Goal: Task Accomplishment & Management: Manage account settings

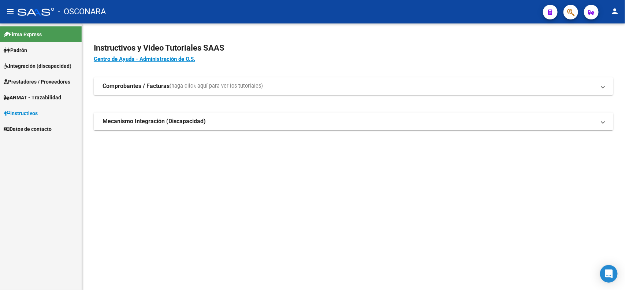
click at [29, 63] on span "Integración (discapacidad)" at bounding box center [38, 66] width 68 height 8
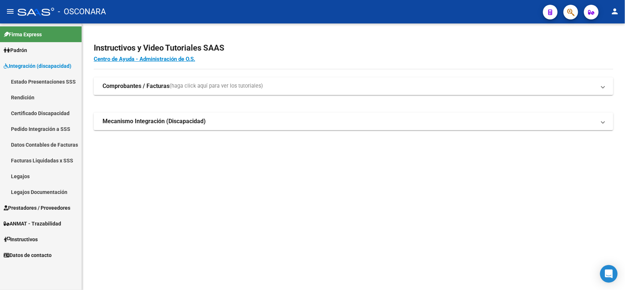
click at [32, 173] on link "Legajos" at bounding box center [41, 176] width 82 height 16
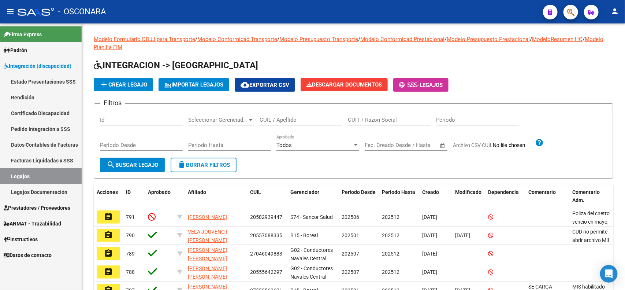
click at [116, 119] on input "Id" at bounding box center [141, 119] width 83 height 7
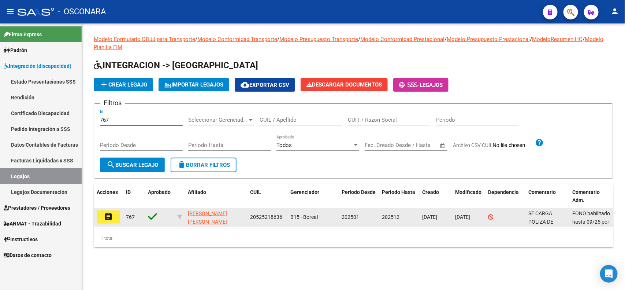
type input "767"
click at [105, 219] on mat-icon "assignment" at bounding box center [108, 216] width 9 height 9
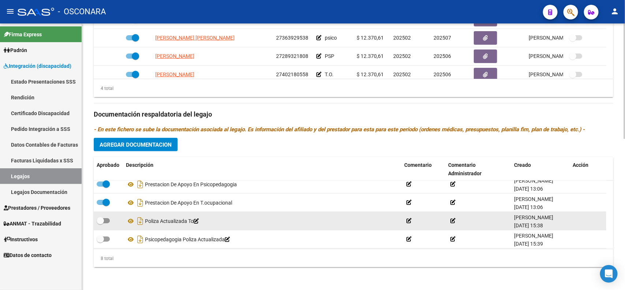
scroll to position [81, 0]
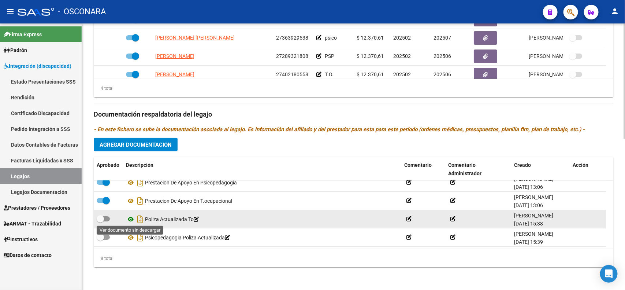
click at [128, 218] on icon at bounding box center [131, 219] width 10 height 9
click at [101, 220] on span at bounding box center [100, 218] width 7 height 7
click at [100, 221] on input "checkbox" at bounding box center [100, 221] width 0 height 0
checkbox input "true"
click at [138, 218] on icon "Descargar documento" at bounding box center [140, 219] width 10 height 12
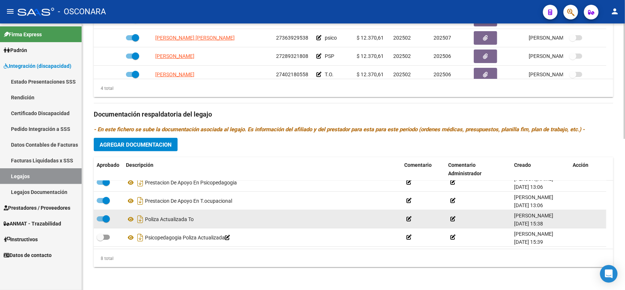
scroll to position [301, 0]
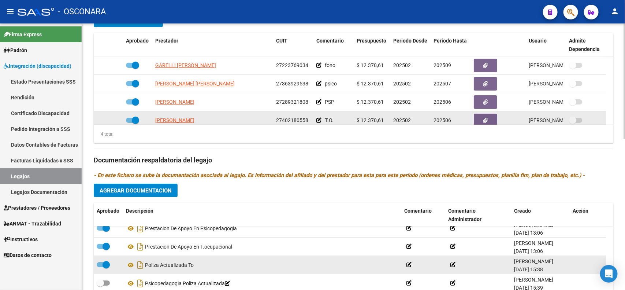
click at [134, 118] on span at bounding box center [135, 119] width 7 height 7
click at [130, 123] on input "checkbox" at bounding box center [129, 123] width 0 height 0
checkbox input "false"
click at [112, 118] on icon at bounding box center [112, 120] width 5 height 5
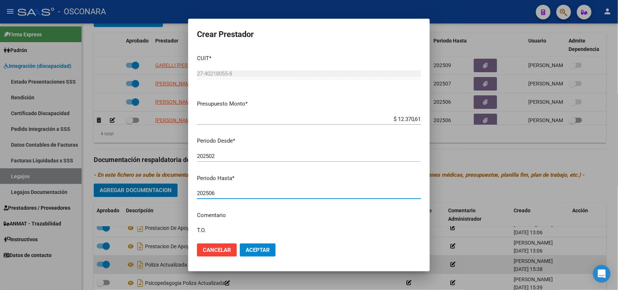
click at [231, 195] on input "202506" at bounding box center [309, 193] width 224 height 7
type input "202512"
click at [257, 246] on span "Aceptar" at bounding box center [258, 249] width 24 height 7
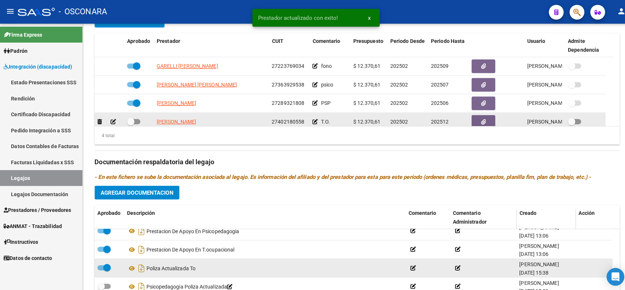
scroll to position [4, 0]
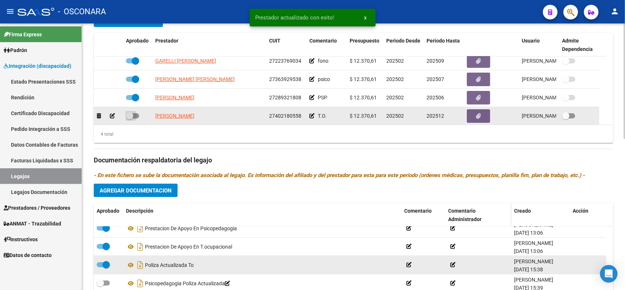
click at [128, 115] on span at bounding box center [129, 115] width 7 height 7
click at [129, 118] on input "checkbox" at bounding box center [129, 118] width 0 height 0
checkbox input "true"
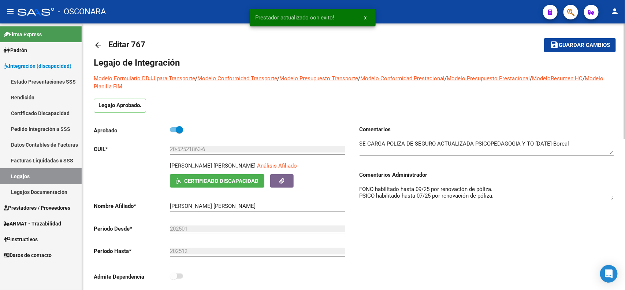
scroll to position [0, 0]
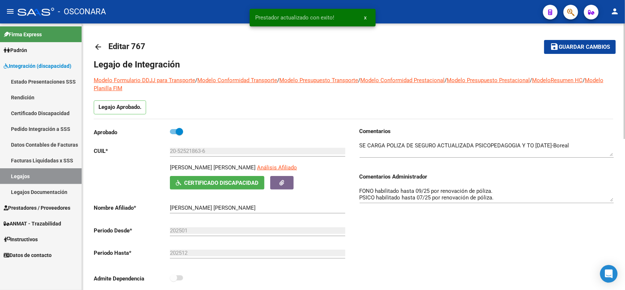
click at [561, 52] on button "save Guardar cambios" at bounding box center [580, 47] width 72 height 14
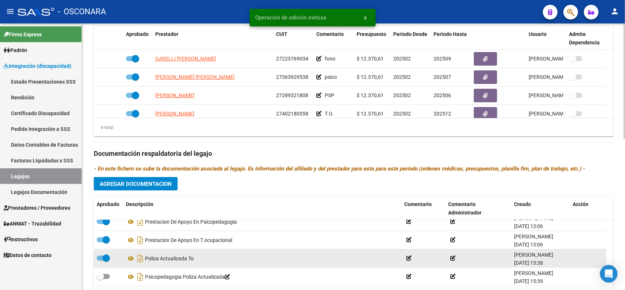
scroll to position [347, 0]
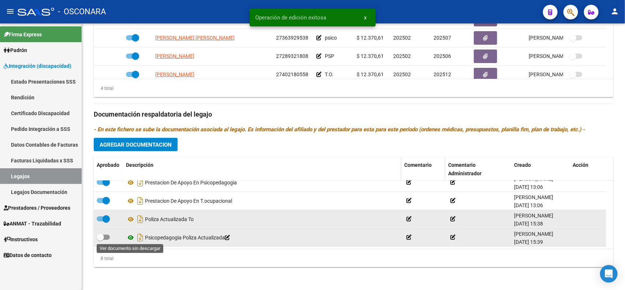
click at [130, 237] on icon at bounding box center [131, 237] width 10 height 9
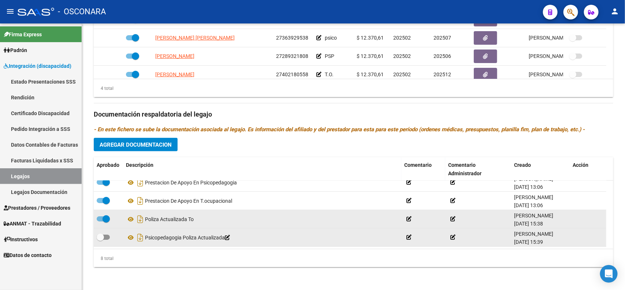
click at [101, 235] on span at bounding box center [100, 236] width 7 height 7
click at [100, 239] on input "checkbox" at bounding box center [100, 239] width 0 height 0
checkbox input "true"
click at [137, 237] on icon "Descargar documento" at bounding box center [140, 237] width 10 height 12
click at [585, 256] on div "8 total" at bounding box center [354, 258] width 520 height 18
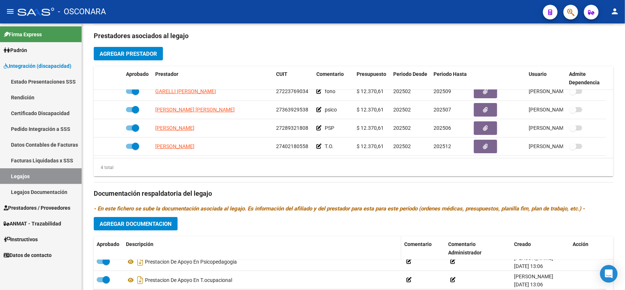
scroll to position [256, 0]
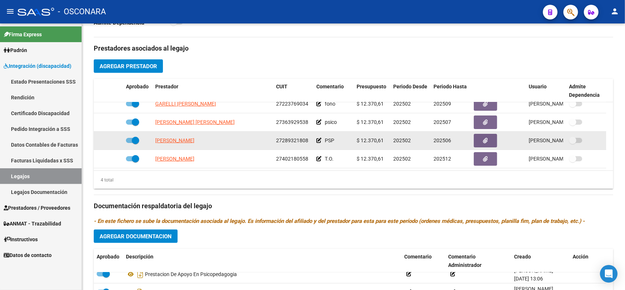
click at [135, 138] on span at bounding box center [135, 140] width 7 height 7
click at [130, 143] on input "checkbox" at bounding box center [129, 143] width 0 height 0
checkbox input "false"
click at [113, 139] on icon at bounding box center [112, 140] width 5 height 5
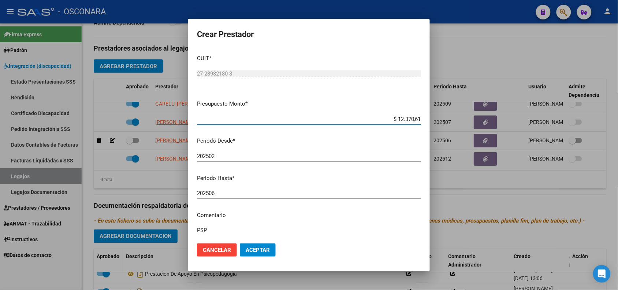
click at [234, 190] on input "202506" at bounding box center [309, 193] width 224 height 7
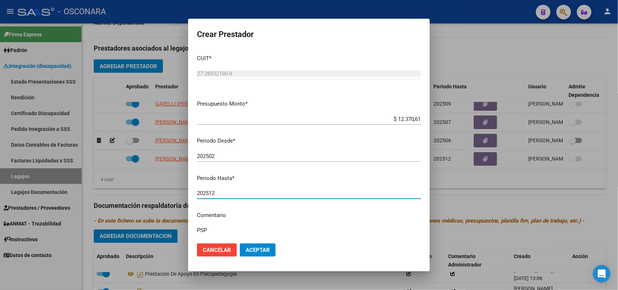
type input "202512"
click at [247, 249] on span "Aceptar" at bounding box center [258, 249] width 24 height 7
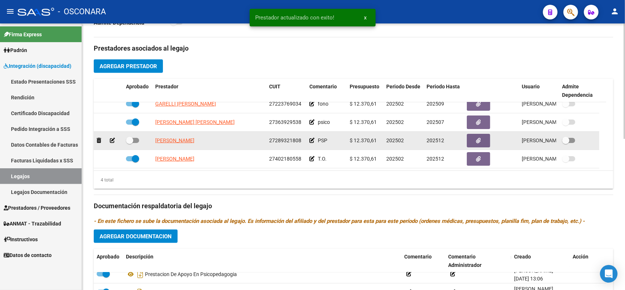
click at [129, 138] on span at bounding box center [129, 140] width 7 height 7
click at [129, 143] on input "checkbox" at bounding box center [129, 143] width 0 height 0
checkbox input "true"
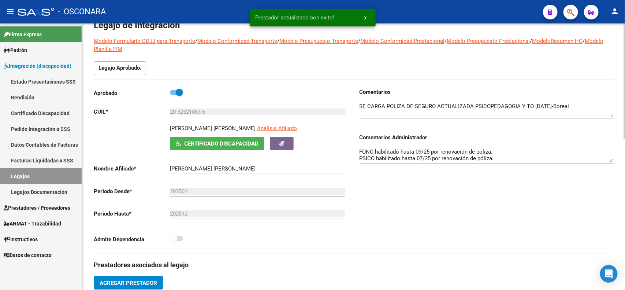
scroll to position [0, 0]
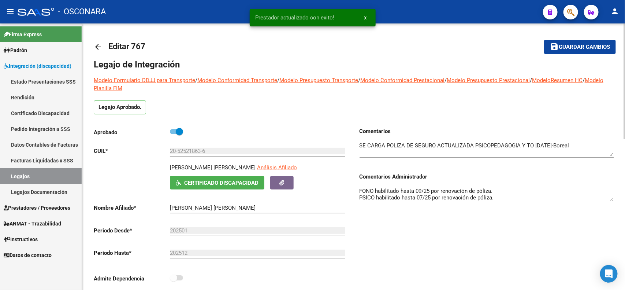
click at [563, 46] on span "Guardar cambios" at bounding box center [584, 47] width 51 height 7
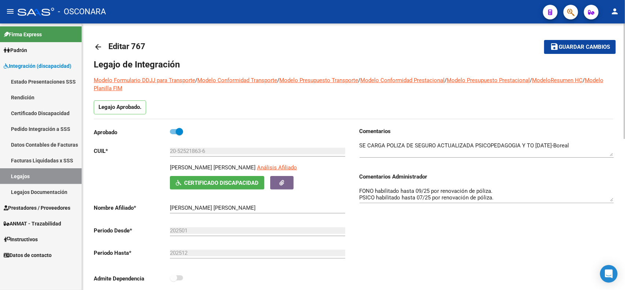
click at [438, 231] on div "Comentarios Comentarios Administrador FONO habilitado hasta 09/25 por renovació…" at bounding box center [484, 209] width 260 height 165
click at [564, 48] on span "Guardar cambios" at bounding box center [584, 47] width 51 height 7
click at [96, 47] on mat-icon "arrow_back" at bounding box center [98, 46] width 9 height 9
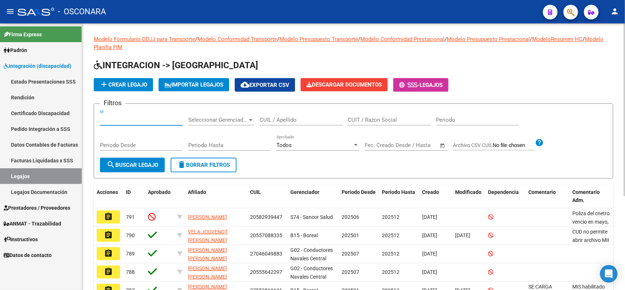
click at [124, 119] on input "Id" at bounding box center [141, 119] width 83 height 7
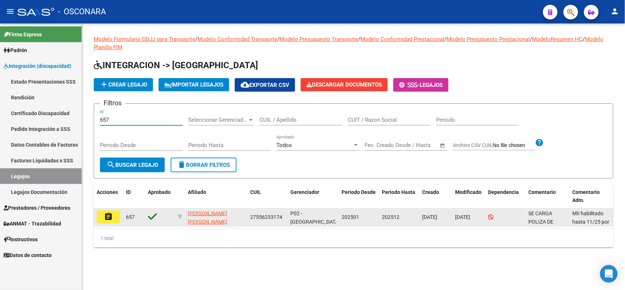
type input "657"
click at [100, 213] on button "assignment" at bounding box center [108, 216] width 23 height 13
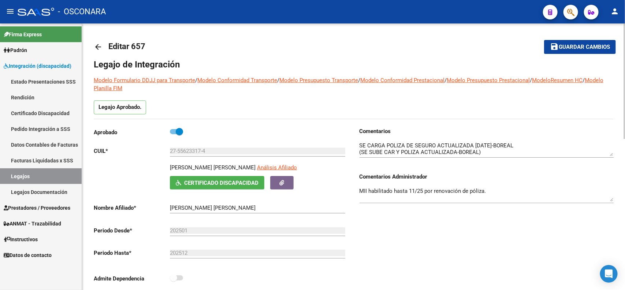
click at [418, 236] on div "Comentarios Comentarios Administrador MII habilitado hasta 11/25 por renovación…" at bounding box center [484, 209] width 260 height 165
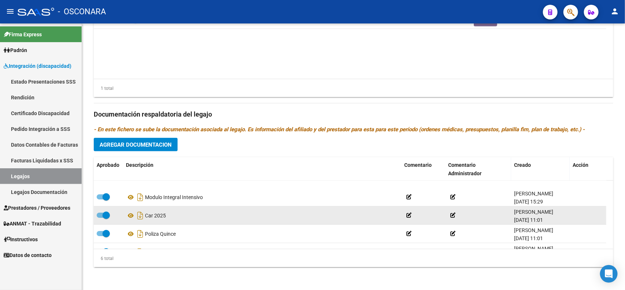
scroll to position [44, 0]
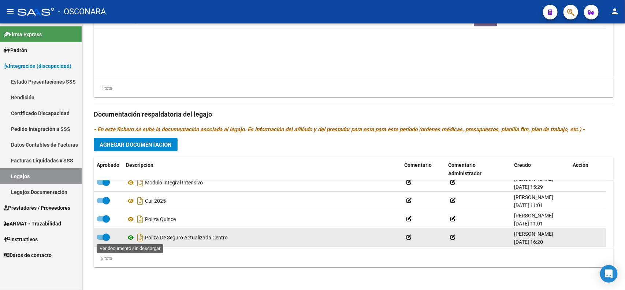
click at [131, 235] on icon at bounding box center [131, 237] width 10 height 9
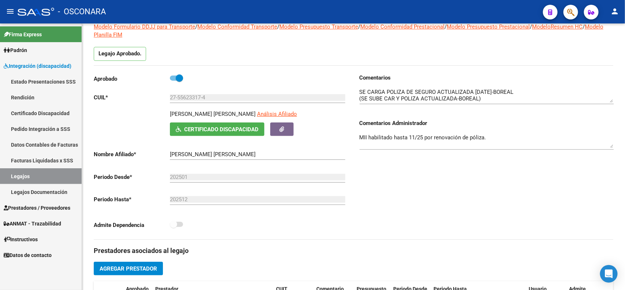
scroll to position [0, 0]
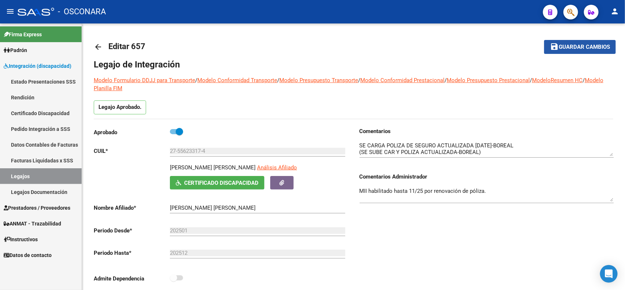
click at [573, 48] on span "Guardar cambios" at bounding box center [584, 47] width 51 height 7
click at [595, 52] on button "save Guardar cambios" at bounding box center [580, 47] width 72 height 14
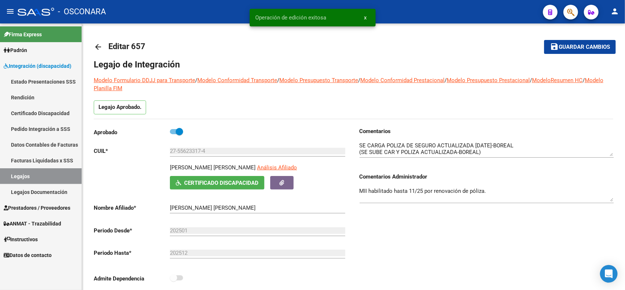
click at [96, 45] on mat-icon "arrow_back" at bounding box center [98, 46] width 9 height 9
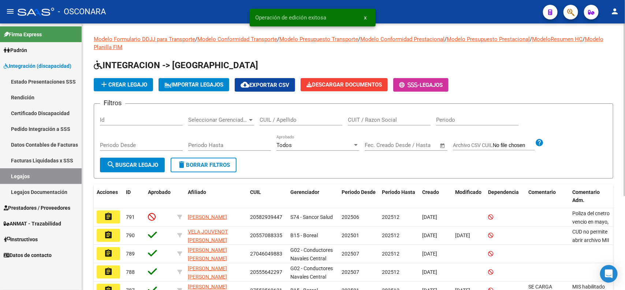
click at [144, 125] on div "Id" at bounding box center [141, 120] width 83 height 23
click at [144, 122] on input "Id" at bounding box center [141, 119] width 83 height 7
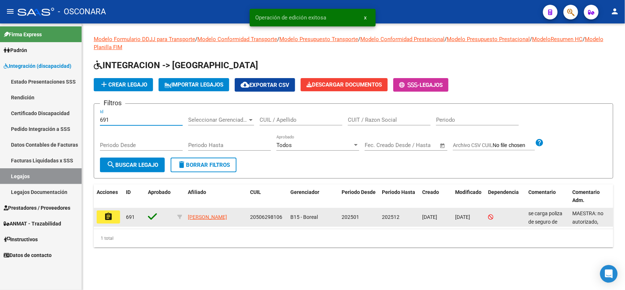
type input "691"
click at [101, 215] on button "assignment" at bounding box center [108, 216] width 23 height 13
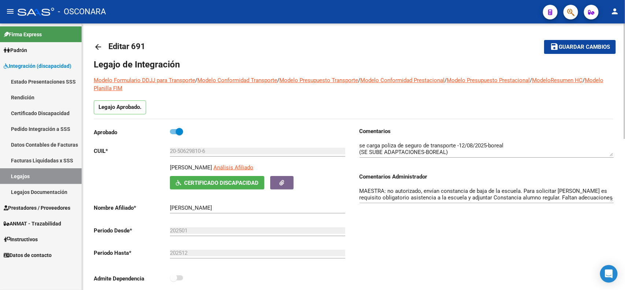
click at [372, 188] on textarea "MAESTRA: no autorizado, envían constancia de baja de la escuela. Para solicitar…" at bounding box center [487, 194] width 254 height 15
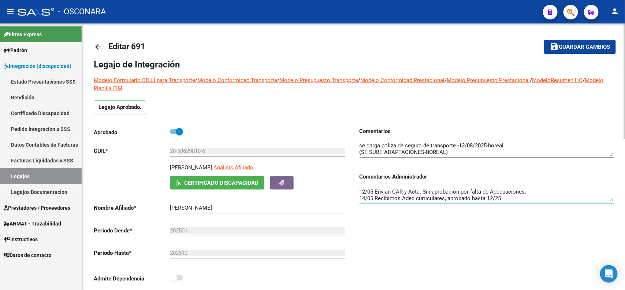
scroll to position [26, 0]
click at [452, 189] on textarea "MAESTRA: no autorizado, envían constancia de baja de la escuela. Para solicitar…" at bounding box center [487, 194] width 254 height 15
drag, startPoint x: 509, startPoint y: 191, endPoint x: 387, endPoint y: 189, distance: 122.3
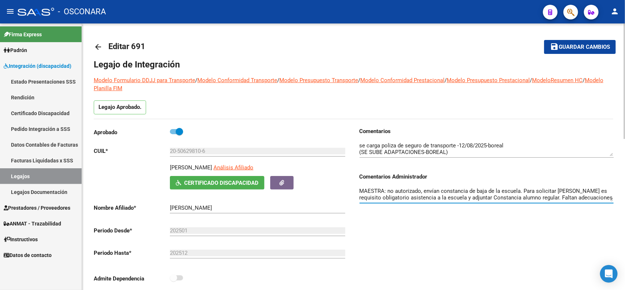
click at [387, 189] on textarea "MAESTRA: no autorizado, envían constancia de baja de la escuela. Para solicitar…" at bounding box center [487, 194] width 254 height 15
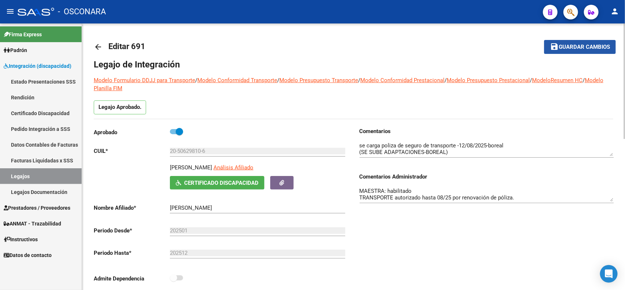
click at [571, 48] on span "Guardar cambios" at bounding box center [584, 47] width 51 height 7
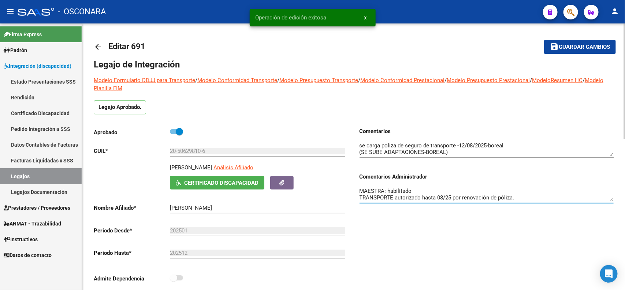
click at [396, 191] on textarea "MAESTRA: habilitado TRANSPORTE autorizado hasta 08/25 por renovación de póliza." at bounding box center [487, 194] width 254 height 15
click at [403, 197] on textarea "MAESTRA: habilitado TRANSPORTE autorizado hasta 08/25 por renovación de póliza." at bounding box center [487, 194] width 254 height 15
paste textarea "habilitado"
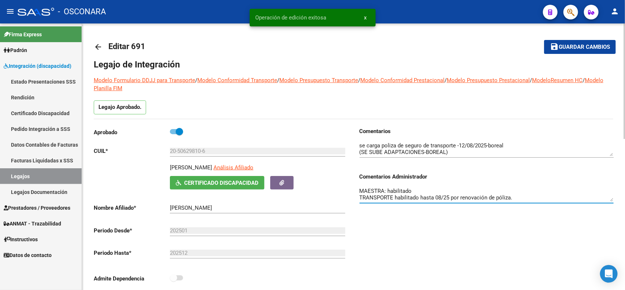
type textarea "MAESTRA: habilitado TRANSPORTE habilitado hasta 08/25 por renovación de póliza."
click at [568, 47] on span "Guardar cambios" at bounding box center [584, 47] width 51 height 7
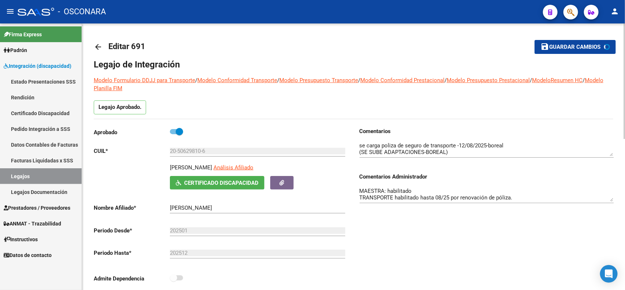
click at [529, 193] on textarea "MAESTRA: habilitado TRANSPORTE habilitado hasta 08/25 por renovación de póliza." at bounding box center [487, 194] width 254 height 15
click at [487, 237] on div "Comentarios Comentarios Administrador MAESTRA: habilitado TRANSPORTE habilitado…" at bounding box center [484, 209] width 260 height 165
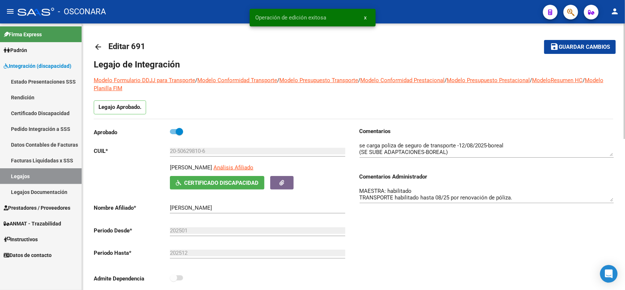
click at [555, 40] on button "save Guardar cambios" at bounding box center [580, 47] width 72 height 14
click at [412, 227] on div "Comentarios Comentarios Administrador MAESTRA: habilitado TRANSPORTE habilitado…" at bounding box center [484, 209] width 260 height 165
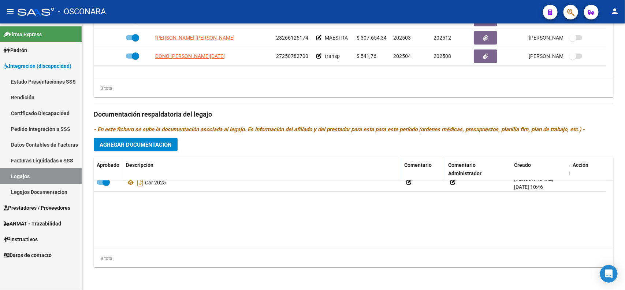
scroll to position [99, 0]
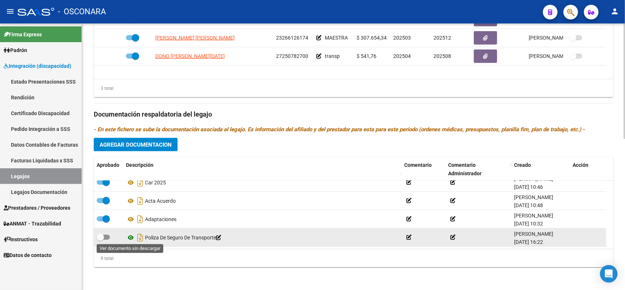
click at [131, 237] on icon at bounding box center [131, 237] width 10 height 9
click at [140, 236] on icon "Descargar documento" at bounding box center [140, 237] width 10 height 12
click at [102, 237] on span at bounding box center [100, 236] width 7 height 7
click at [100, 239] on input "checkbox" at bounding box center [100, 239] width 0 height 0
checkbox input "true"
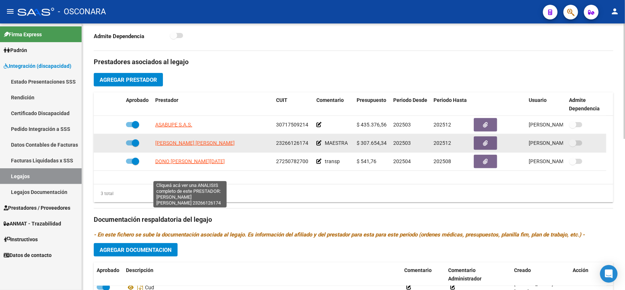
scroll to position [256, 0]
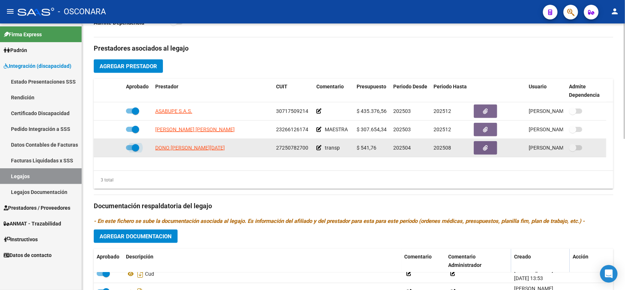
click at [134, 147] on span at bounding box center [135, 147] width 7 height 7
click at [130, 150] on input "checkbox" at bounding box center [129, 150] width 0 height 0
checkbox input "false"
click at [112, 146] on icon at bounding box center [112, 147] width 5 height 5
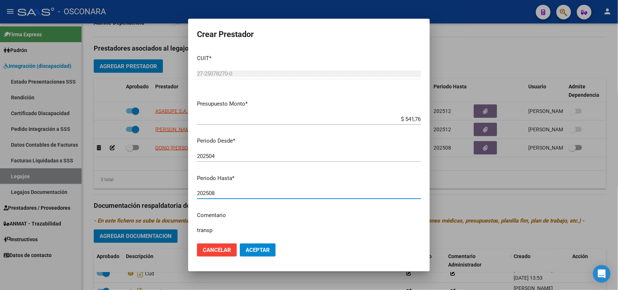
click at [238, 190] on input "202508" at bounding box center [309, 193] width 224 height 7
type input "202512"
click at [261, 250] on span "Aceptar" at bounding box center [258, 249] width 24 height 7
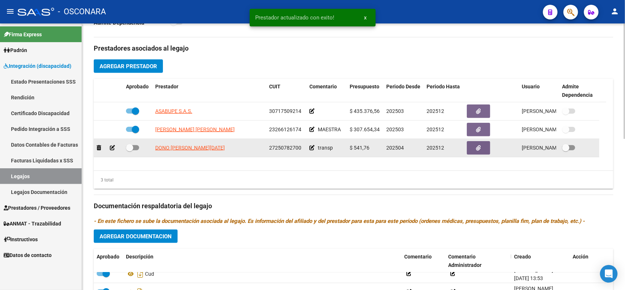
click at [130, 146] on span at bounding box center [129, 147] width 7 height 7
click at [130, 150] on input "checkbox" at bounding box center [129, 150] width 0 height 0
checkbox input "true"
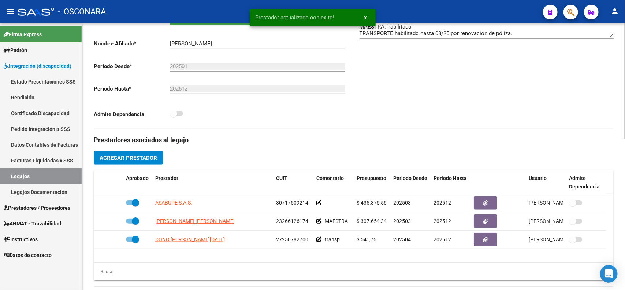
scroll to position [72, 0]
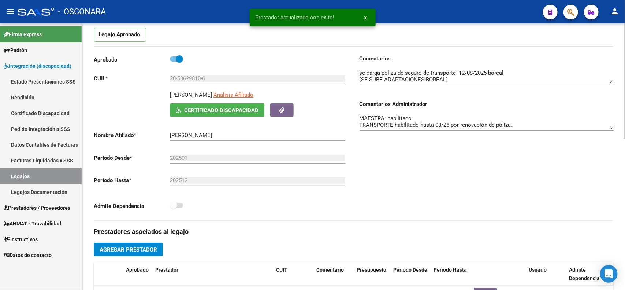
click at [529, 123] on textarea "MAESTRA: habilitado TRANSPORTE habilitado hasta 08/25 por renovación de póliza." at bounding box center [487, 121] width 254 height 15
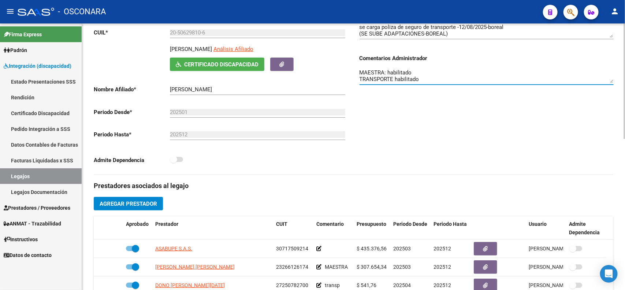
scroll to position [0, 0]
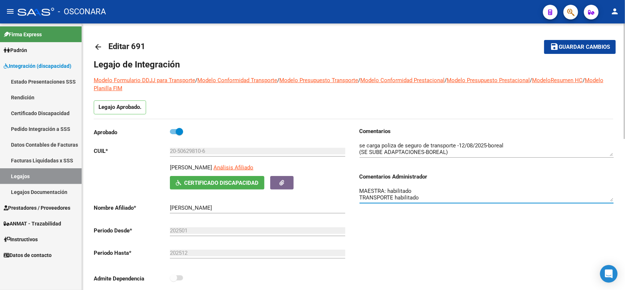
type textarea "MAESTRA: habilitado TRANSPORTE habilitado"
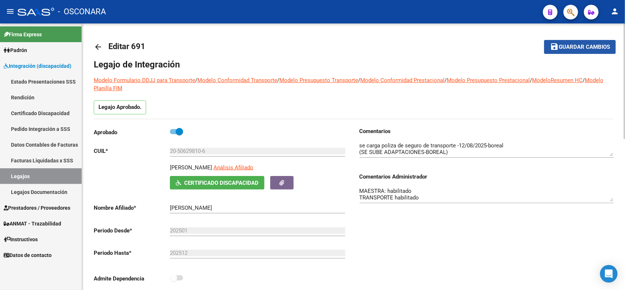
click at [573, 45] on span "Guardar cambios" at bounding box center [584, 47] width 51 height 7
click at [625, 68] on div at bounding box center [624, 80] width 2 height 115
click at [577, 51] on button "save Guardar cambios" at bounding box center [580, 47] width 72 height 14
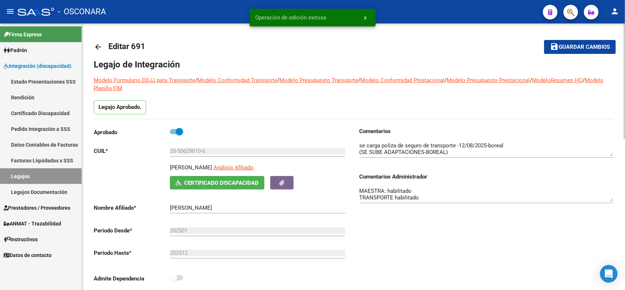
click at [94, 46] on mat-icon "arrow_back" at bounding box center [98, 46] width 9 height 9
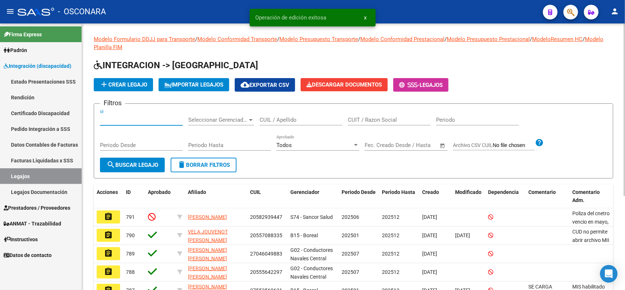
click at [169, 121] on input "Id" at bounding box center [141, 119] width 83 height 7
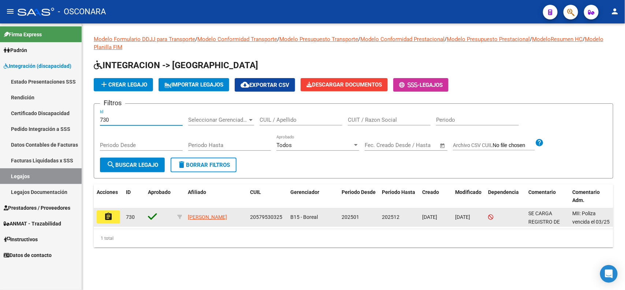
type input "730"
click at [102, 218] on button "assignment" at bounding box center [108, 216] width 23 height 13
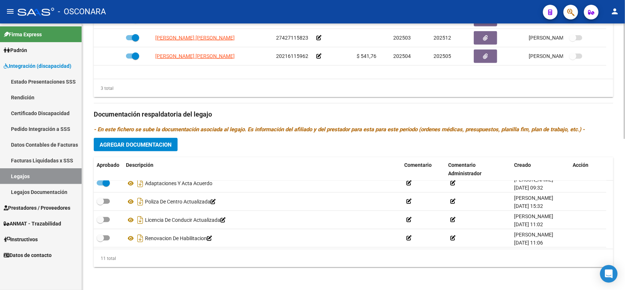
scroll to position [136, 0]
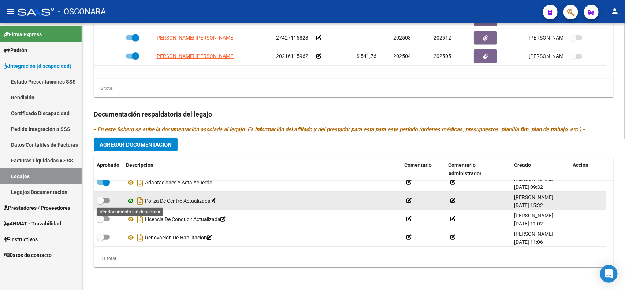
click at [133, 200] on icon at bounding box center [131, 200] width 10 height 9
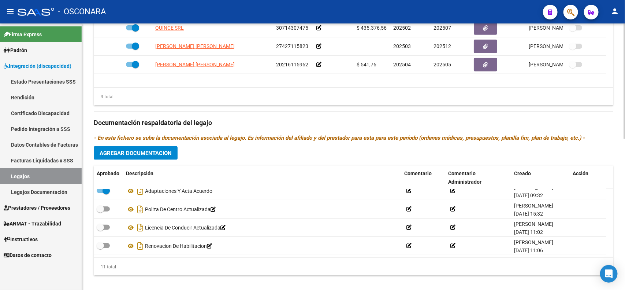
scroll to position [347, 0]
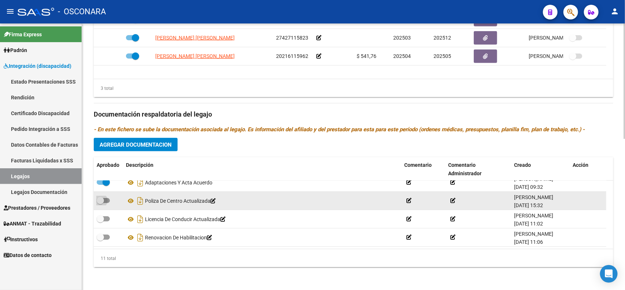
click at [102, 198] on span at bounding box center [100, 200] width 7 height 7
click at [100, 203] on input "checkbox" at bounding box center [100, 203] width 0 height 0
checkbox input "true"
click at [140, 201] on icon "Descargar documento" at bounding box center [140, 201] width 10 height 12
click at [598, 91] on div "3 total" at bounding box center [354, 88] width 520 height 18
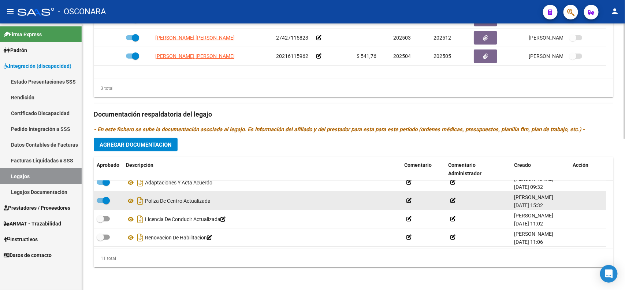
scroll to position [301, 0]
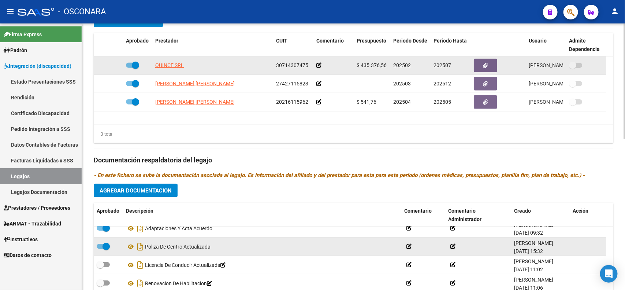
click at [134, 64] on span at bounding box center [135, 65] width 7 height 7
click at [130, 68] on input "checkbox" at bounding box center [129, 68] width 0 height 0
checkbox input "false"
click at [112, 65] on icon at bounding box center [112, 65] width 5 height 5
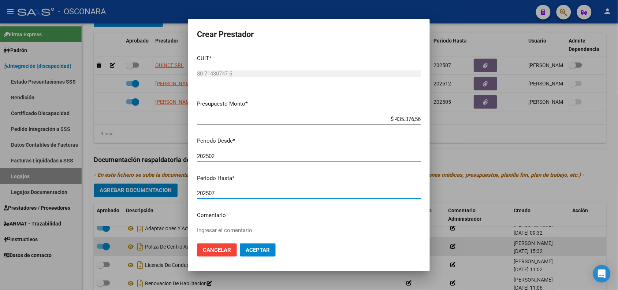
click at [245, 194] on input "202507" at bounding box center [309, 193] width 224 height 7
type input "202511"
click at [261, 248] on span "Aceptar" at bounding box center [258, 249] width 24 height 7
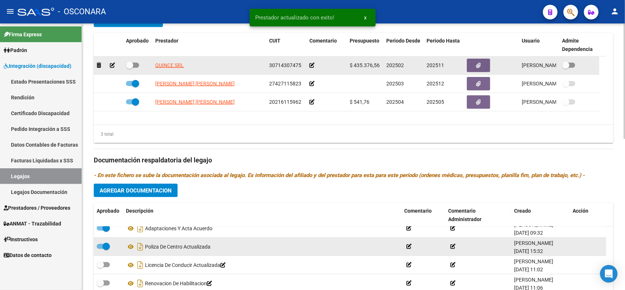
click at [132, 62] on span at bounding box center [129, 65] width 7 height 7
click at [130, 68] on input "checkbox" at bounding box center [129, 68] width 0 height 0
checkbox input "true"
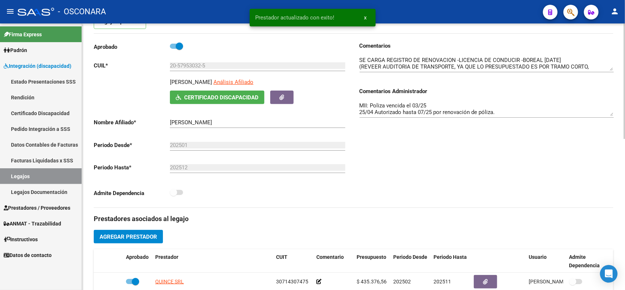
scroll to position [72, 0]
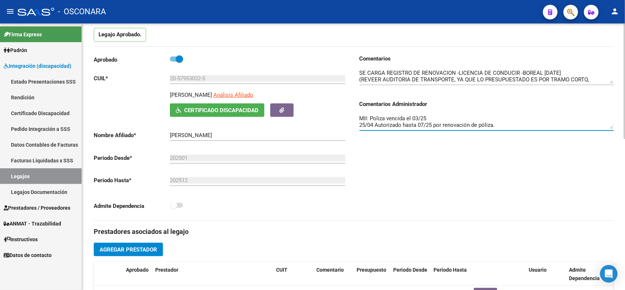
click at [422, 124] on textarea "MII: Poliza vencida el 03/25 25/04 Autorizado hasta 07/25 por renovación de pól…" at bounding box center [487, 121] width 254 height 15
click at [422, 126] on textarea "MII: Poliza vencida el 03/25 25/04 Autorizado hasta 07/25 por renovación de pól…" at bounding box center [487, 121] width 254 height 15
click at [416, 124] on textarea "MII: Poliza vencida el 03/25 25/04 Autorizado hasta 11/25 por renovación de pól…" at bounding box center [487, 121] width 254 height 15
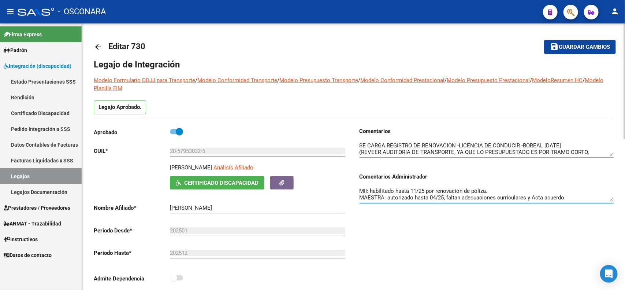
click at [580, 45] on span "Guardar cambios" at bounding box center [584, 47] width 51 height 7
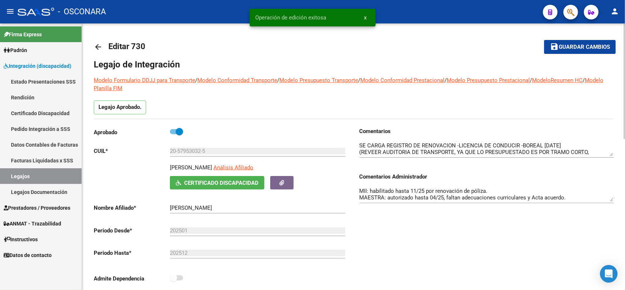
click at [458, 191] on textarea "MII: habilitado hasta 11/25 por renovación de póliza. MAESTRA: autorizado hasta…" at bounding box center [487, 194] width 254 height 15
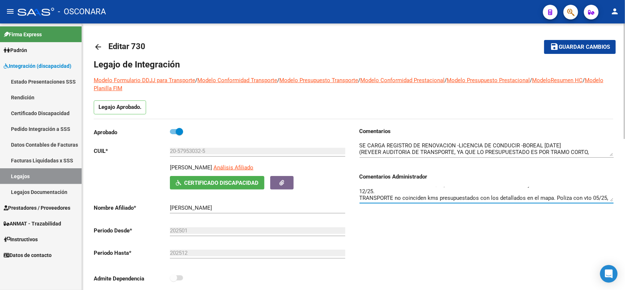
scroll to position [6, 0]
type textarea "MII: habilitado hasta 11/25 por renovación de póliza. MAESTRA: habilitado hasta…"
click at [566, 44] on span "Guardar cambios" at bounding box center [584, 47] width 51 height 7
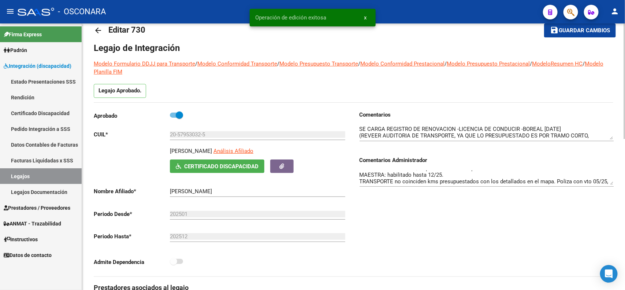
scroll to position [18, 0]
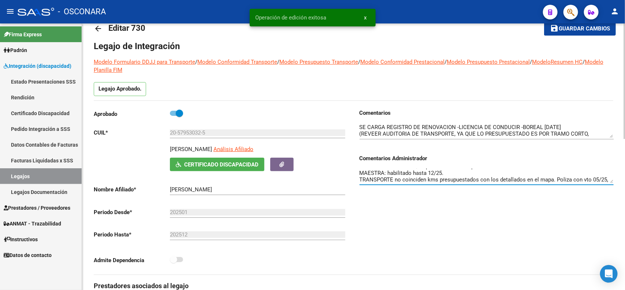
click at [473, 175] on textarea "MII: habilitado hasta 11/25 por renovación de póliza. MAESTRA: habilitado hasta…" at bounding box center [487, 175] width 254 height 15
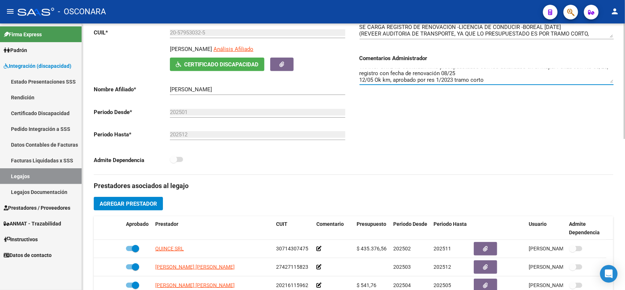
scroll to position [0, 0]
click at [495, 72] on textarea "MII: habilitado hasta 11/25 por renovación de póliza. MAESTRA: habilitado hasta…" at bounding box center [487, 75] width 254 height 15
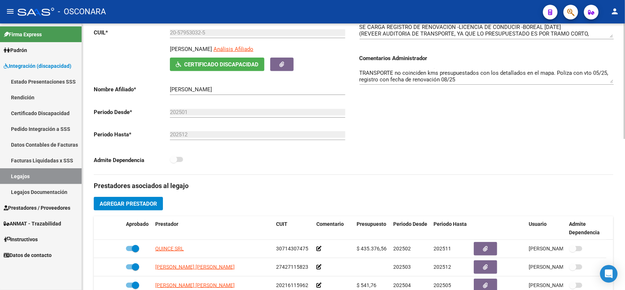
click at [331, 166] on div "Admite Dependencia" at bounding box center [221, 162] width 254 height 14
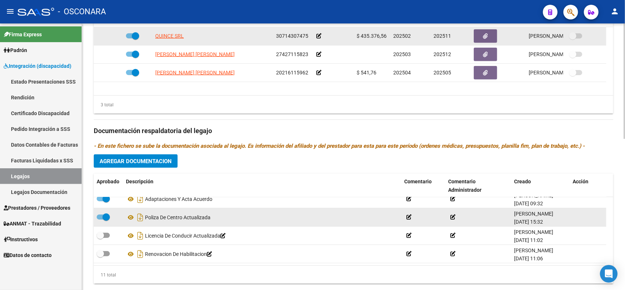
scroll to position [347, 0]
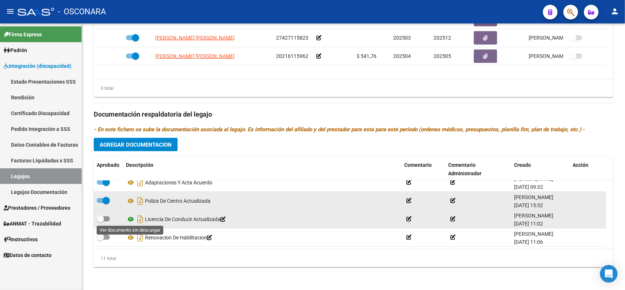
click at [132, 217] on icon at bounding box center [131, 219] width 10 height 9
click at [138, 219] on icon "Descargar documento" at bounding box center [140, 219] width 10 height 12
click at [99, 217] on span at bounding box center [100, 218] width 7 height 7
click at [100, 221] on input "checkbox" at bounding box center [100, 221] width 0 height 0
checkbox input "true"
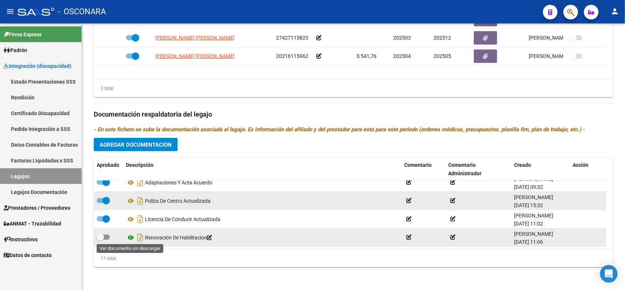
click at [128, 238] on icon at bounding box center [131, 237] width 10 height 9
click at [104, 235] on span at bounding box center [103, 236] width 13 height 5
click at [100, 239] on input "checkbox" at bounding box center [100, 239] width 0 height 0
checkbox input "true"
drag, startPoint x: 138, startPoint y: 237, endPoint x: 161, endPoint y: 237, distance: 23.4
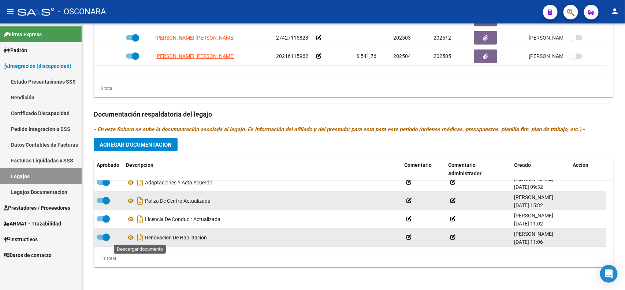
click at [138, 237] on icon "Descargar documento" at bounding box center [140, 237] width 10 height 12
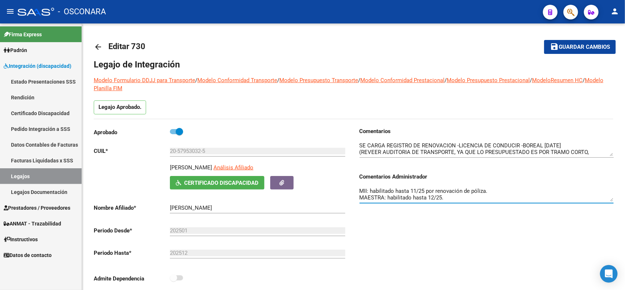
scroll to position [19, 0]
drag, startPoint x: 395, startPoint y: 190, endPoint x: 487, endPoint y: 209, distance: 94.6
click at [487, 209] on div "Comentarios Comentarios Administrador MII: habilitado hasta 11/25 por renovació…" at bounding box center [484, 209] width 260 height 165
click at [488, 194] on textarea "MII: habilitado hasta 11/25 por renovación de póliza. MAESTRA: habilitado hasta…" at bounding box center [487, 194] width 254 height 15
drag, startPoint x: 489, startPoint y: 198, endPoint x: 361, endPoint y: 200, distance: 128.2
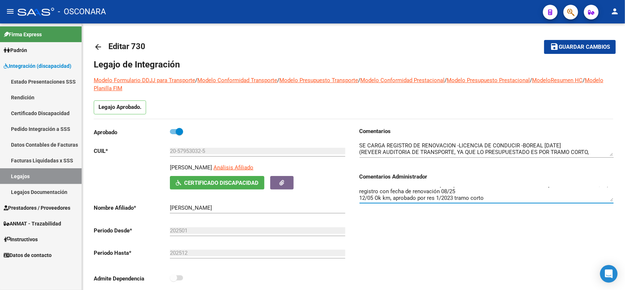
click at [361, 200] on textarea "MII: habilitado hasta 11/25 por renovación de póliza. MAESTRA: habilitado hasta…" at bounding box center [487, 194] width 254 height 15
drag, startPoint x: 555, startPoint y: 190, endPoint x: 398, endPoint y: 196, distance: 157.6
click at [398, 196] on textarea "MII: habilitado hasta 11/25 por renovación de póliza. MAESTRA: habilitado hasta…" at bounding box center [487, 194] width 254 height 15
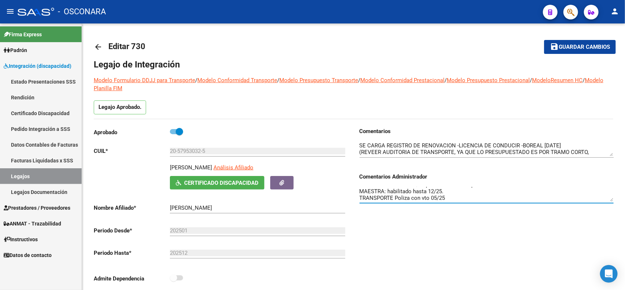
type textarea "MII: habilitado hasta 11/25 por renovación de póliza. MAESTRA: habilitado hasta…"
click at [576, 51] on button "save Guardar cambios" at bounding box center [580, 47] width 72 height 14
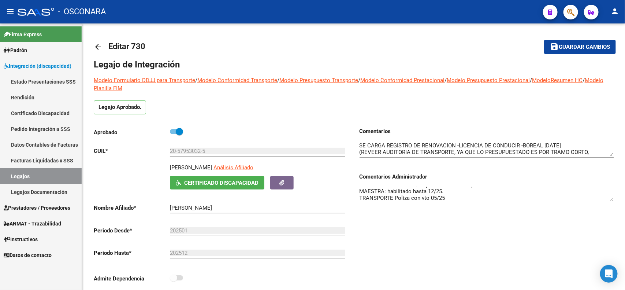
click at [583, 47] on span "Guardar cambios" at bounding box center [584, 47] width 51 height 7
click at [566, 50] on button "save Guardar cambios" at bounding box center [580, 47] width 72 height 14
click at [568, 47] on span "Guardar cambios" at bounding box center [584, 47] width 51 height 7
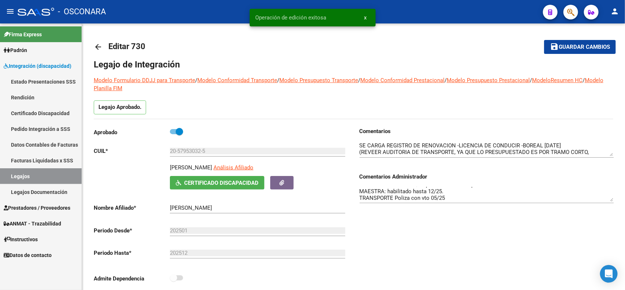
click at [97, 46] on mat-icon "arrow_back" at bounding box center [98, 46] width 9 height 9
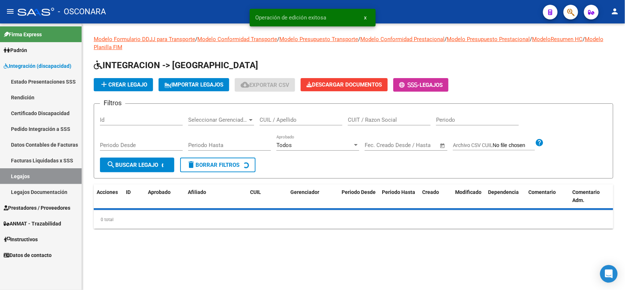
click at [135, 113] on div "Id" at bounding box center [141, 117] width 83 height 16
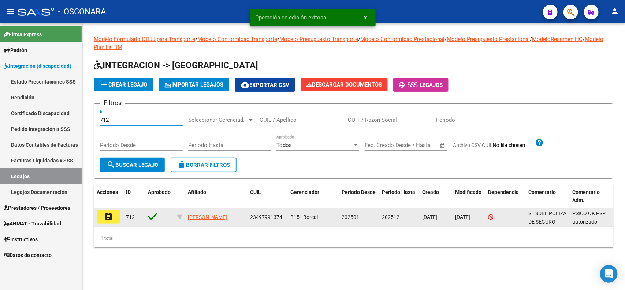
type input "712"
click at [109, 212] on mat-icon "assignment" at bounding box center [108, 216] width 9 height 9
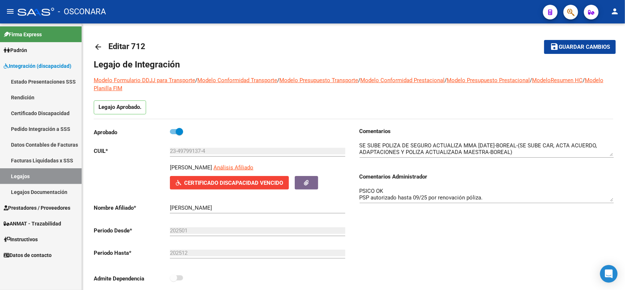
click at [501, 191] on textarea "PSICO OK PSP autorizado hasta 09/25 por renovación póliza. MAESTRA APOYO habili…" at bounding box center [487, 194] width 254 height 15
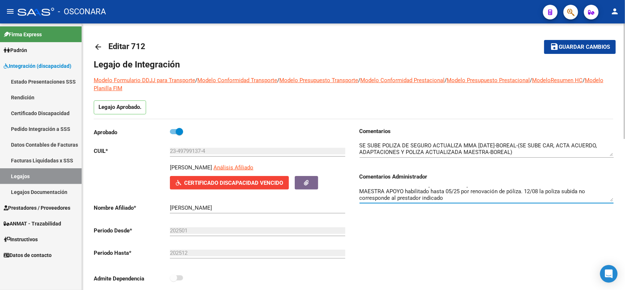
click at [542, 151] on textarea at bounding box center [487, 148] width 254 height 15
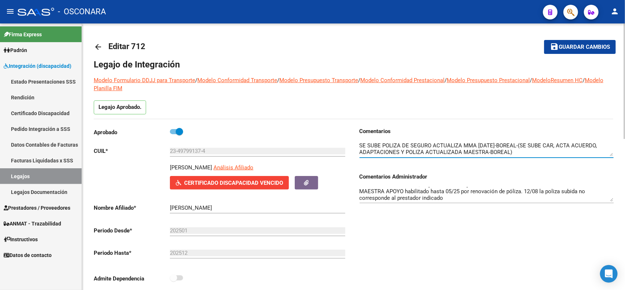
click at [600, 48] on span "Guardar cambios" at bounding box center [584, 47] width 51 height 7
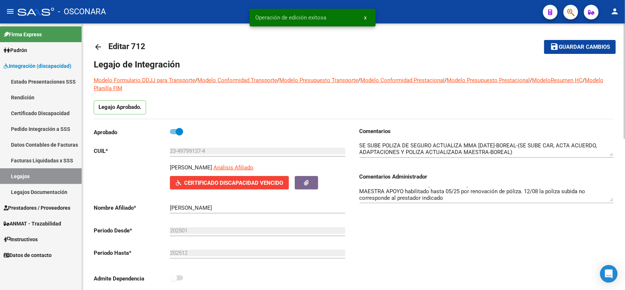
click at [96, 45] on mat-icon "arrow_back" at bounding box center [98, 46] width 9 height 9
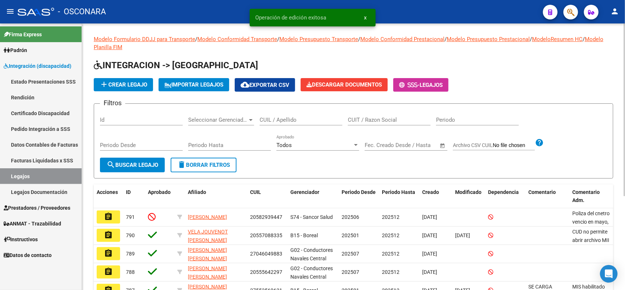
click at [124, 121] on input "Id" at bounding box center [141, 119] width 83 height 7
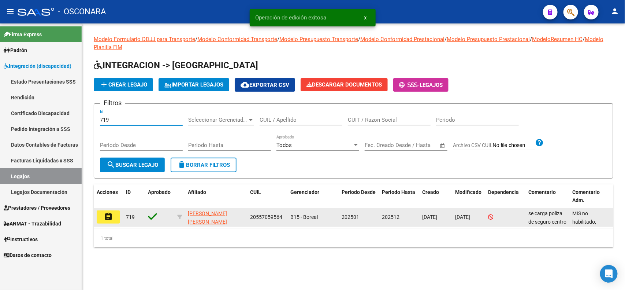
type input "719"
click at [106, 215] on mat-icon "assignment" at bounding box center [108, 216] width 9 height 9
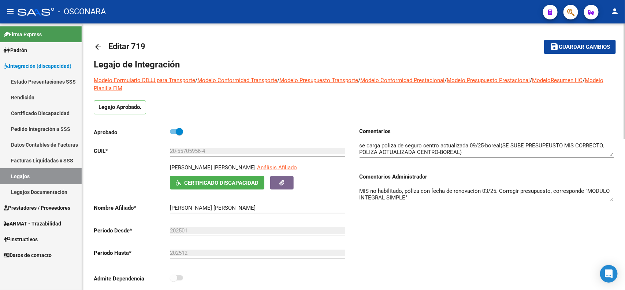
click at [449, 189] on textarea "MIS no habilitado, póliza con fecha de renovación 03/25. Corregir presupuesto, …" at bounding box center [487, 194] width 254 height 15
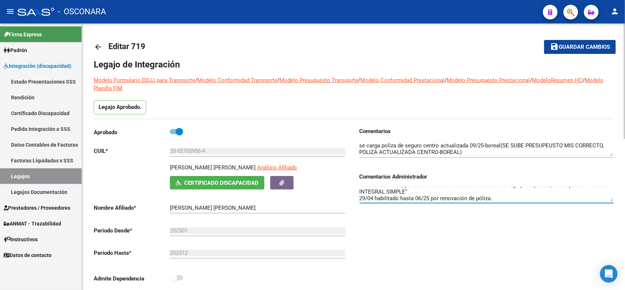
scroll to position [13, 0]
click at [376, 191] on textarea "MIS no habilitado, póliza con fecha de renovación 03/25. Corregir presupuesto, …" at bounding box center [487, 194] width 254 height 15
type textarea "MIS habilitado hasta 06/25 por renovación de póliza. MAESTRA ok"
click at [555, 43] on mat-icon "save" at bounding box center [554, 46] width 9 height 9
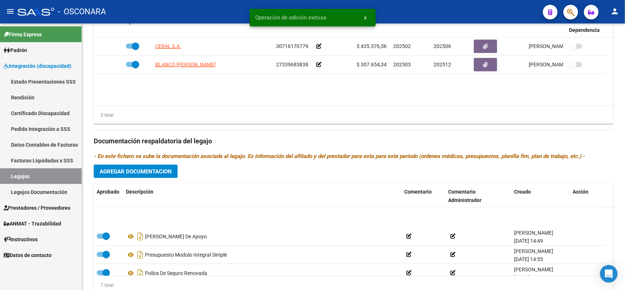
scroll to position [63, 0]
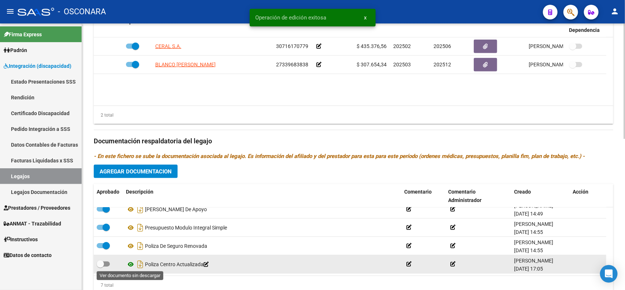
click at [130, 265] on icon at bounding box center [131, 264] width 10 height 9
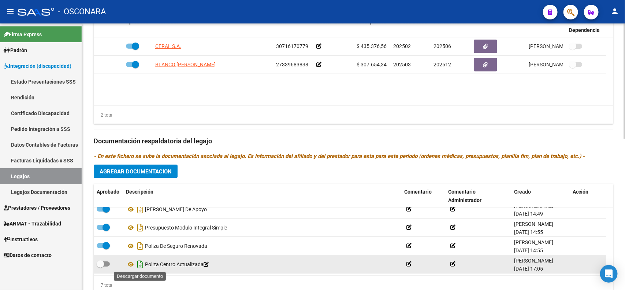
click at [136, 264] on icon "Descargar documento" at bounding box center [140, 264] width 10 height 12
click at [103, 262] on span at bounding box center [100, 263] width 7 height 7
click at [100, 266] on input "checkbox" at bounding box center [100, 266] width 0 height 0
checkbox input "true"
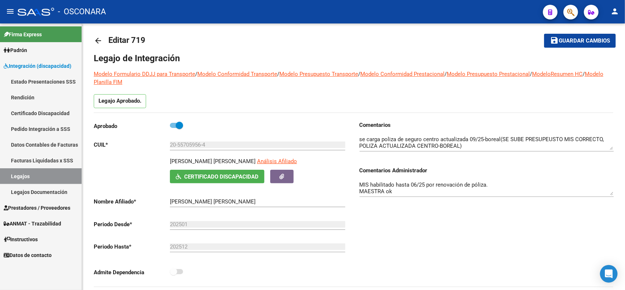
scroll to position [0, 0]
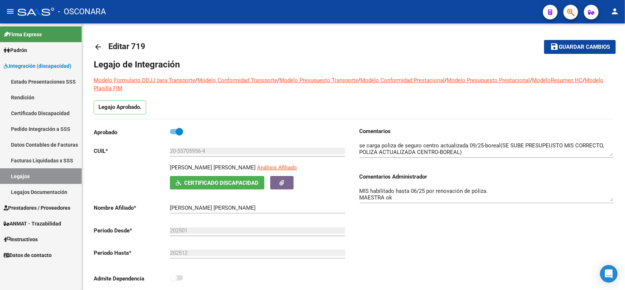
click at [587, 46] on span "Guardar cambios" at bounding box center [584, 47] width 51 height 7
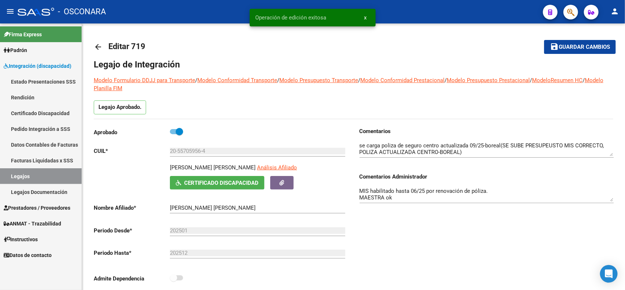
click at [417, 190] on textarea "MIS habilitado hasta 06/25 por renovación de póliza. MAESTRA ok" at bounding box center [487, 194] width 254 height 15
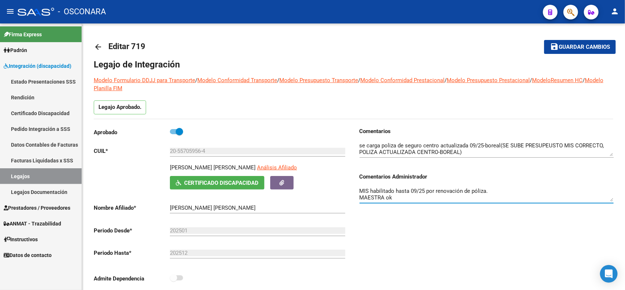
type textarea "MIS habilitado hasta 09/25 por renovación de póliza. MAESTRA ok"
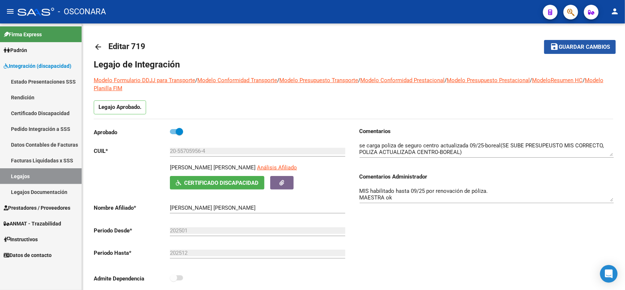
click at [563, 46] on span "Guardar cambios" at bounding box center [584, 47] width 51 height 7
click at [390, 233] on div "Comentarios Comentarios Administrador MIS habilitado hasta 09/25 por renovación…" at bounding box center [484, 209] width 260 height 165
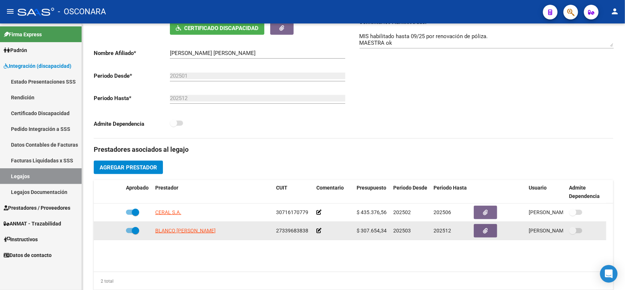
scroll to position [183, 0]
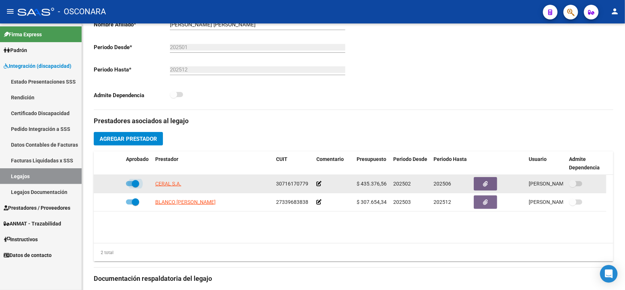
click at [135, 183] on span at bounding box center [135, 183] width 7 height 7
click at [130, 186] on input "checkbox" at bounding box center [129, 186] width 0 height 0
checkbox input "false"
click at [113, 182] on icon at bounding box center [112, 183] width 5 height 5
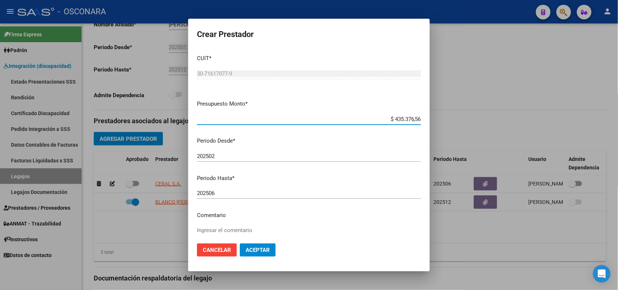
click at [254, 193] on input "202506" at bounding box center [309, 193] width 224 height 7
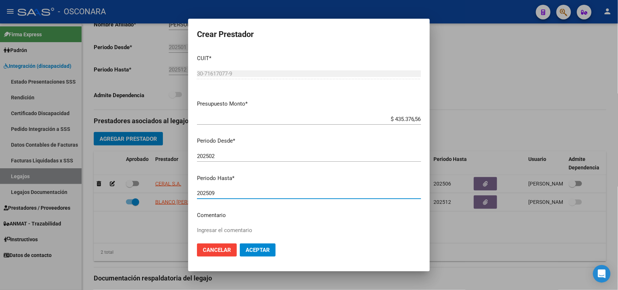
type input "202509"
click at [264, 252] on span "Aceptar" at bounding box center [258, 249] width 24 height 7
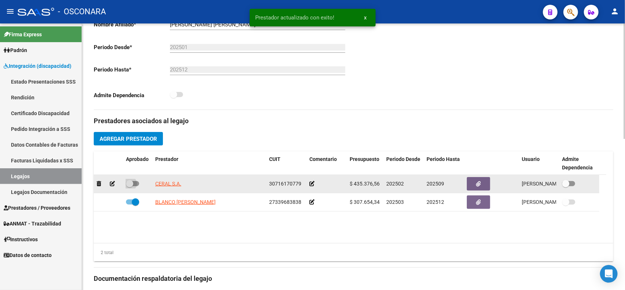
click at [133, 183] on span at bounding box center [129, 183] width 7 height 7
click at [130, 186] on input "checkbox" at bounding box center [129, 186] width 0 height 0
checkbox input "true"
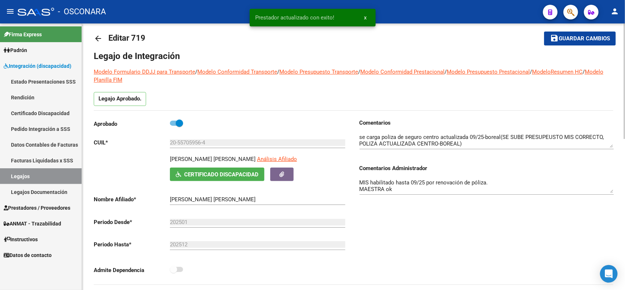
scroll to position [0, 0]
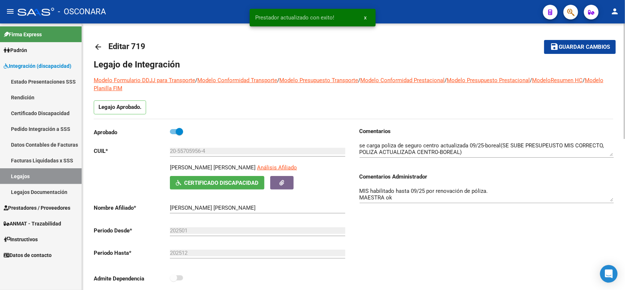
click at [588, 47] on span "Guardar cambios" at bounding box center [584, 47] width 51 height 7
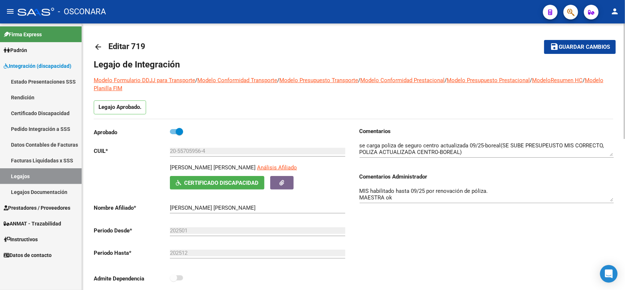
click at [557, 42] on mat-icon "save" at bounding box center [554, 46] width 9 height 9
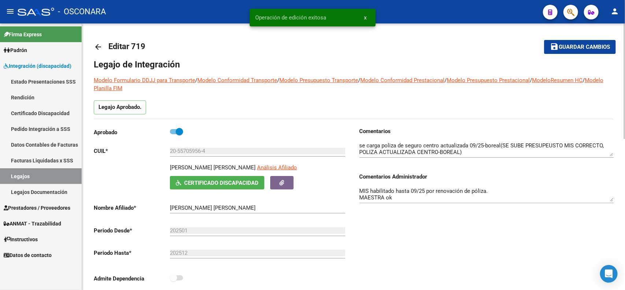
click at [98, 47] on mat-icon "arrow_back" at bounding box center [98, 46] width 9 height 9
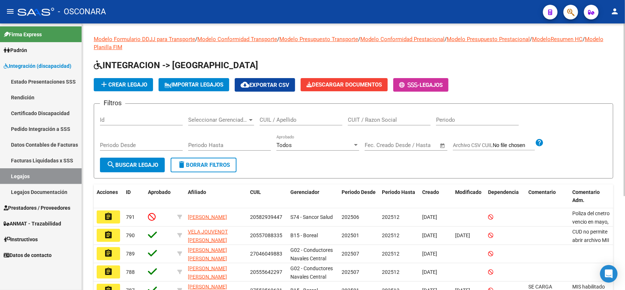
click at [140, 113] on div "Id" at bounding box center [141, 117] width 83 height 16
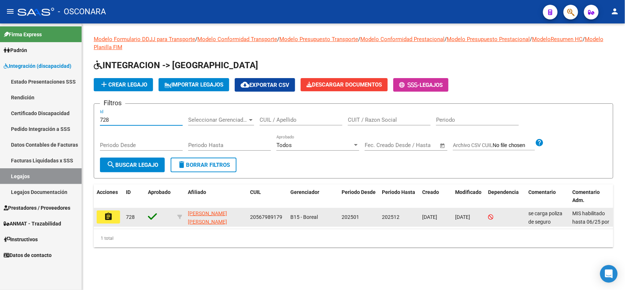
type input "728"
click at [116, 216] on button "assignment" at bounding box center [108, 216] width 23 height 13
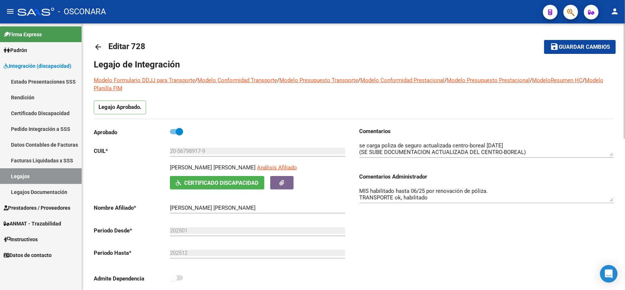
click at [534, 145] on textarea at bounding box center [487, 148] width 254 height 15
click at [478, 239] on div "Comentarios Comentarios Administrador MIS habilitado hasta 06/25 por renovación…" at bounding box center [484, 209] width 260 height 165
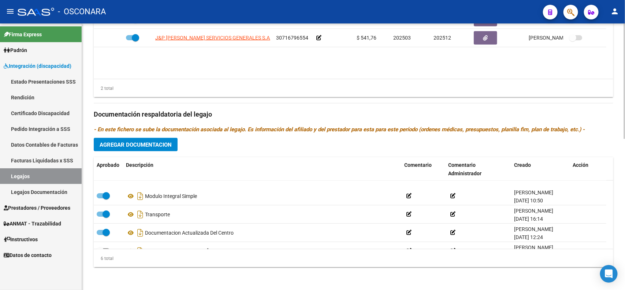
scroll to position [44, 0]
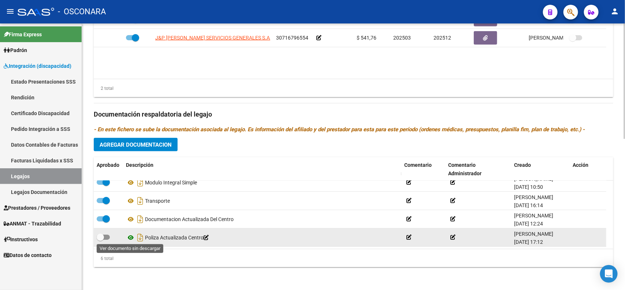
click at [132, 235] on icon at bounding box center [131, 237] width 10 height 9
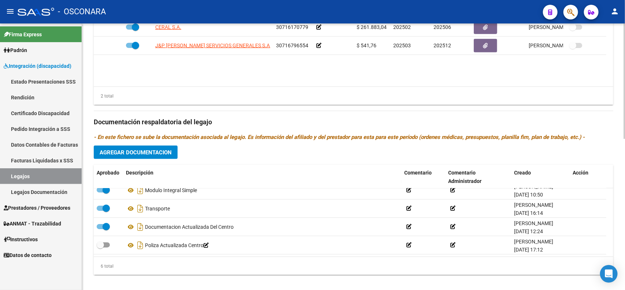
scroll to position [347, 0]
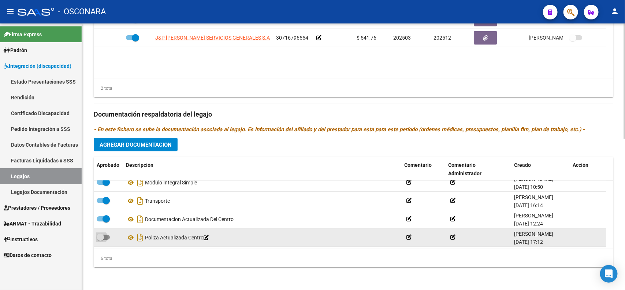
click at [100, 234] on span at bounding box center [100, 236] width 7 height 7
click at [100, 239] on input "checkbox" at bounding box center [100, 239] width 0 height 0
checkbox input "true"
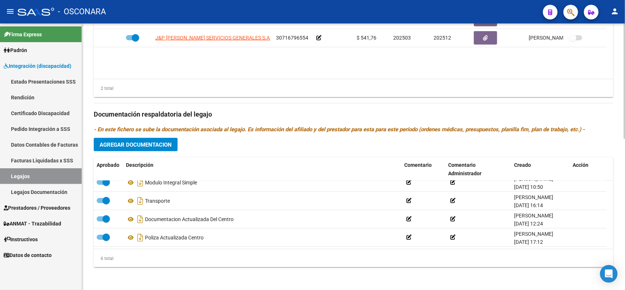
click at [151, 260] on div "6 total" at bounding box center [354, 258] width 520 height 18
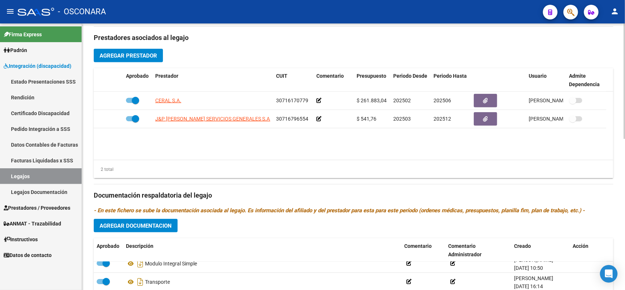
scroll to position [256, 0]
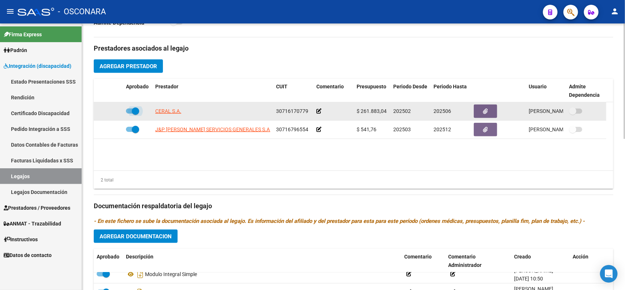
click at [133, 111] on span at bounding box center [135, 110] width 7 height 7
click at [130, 113] on input "checkbox" at bounding box center [129, 113] width 0 height 0
checkbox input "false"
click at [112, 109] on icon at bounding box center [112, 110] width 5 height 5
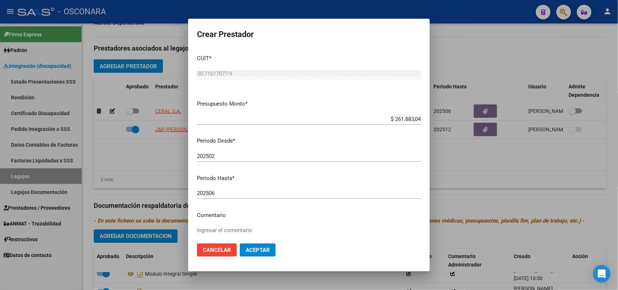
click at [246, 189] on div "202506 Ingresar el periodo" at bounding box center [309, 192] width 224 height 11
click at [247, 193] on input "202506" at bounding box center [309, 193] width 224 height 7
type input "202509"
click at [240, 243] on button "Aceptar" at bounding box center [258, 249] width 36 height 13
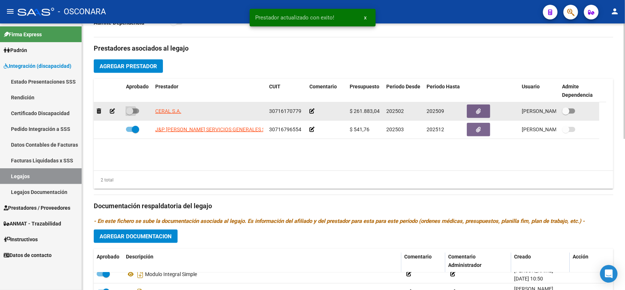
click at [133, 110] on span at bounding box center [129, 110] width 7 height 7
click at [130, 113] on input "checkbox" at bounding box center [129, 113] width 0 height 0
checkbox input "true"
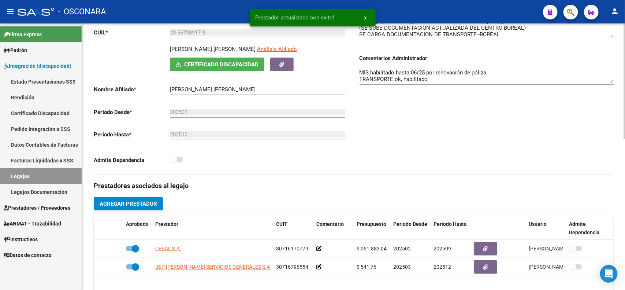
scroll to position [72, 0]
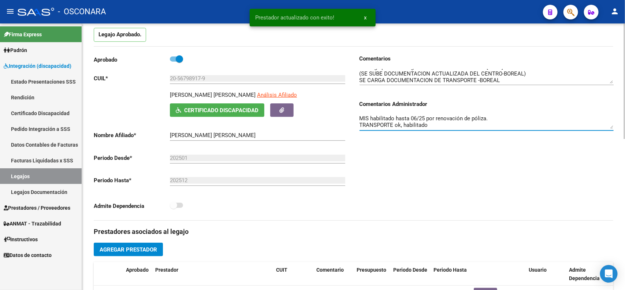
click at [414, 117] on textarea "MIS habilitado hasta 06/25 por renovación de póliza. TRANSPORTE ok, habilitado" at bounding box center [487, 121] width 254 height 15
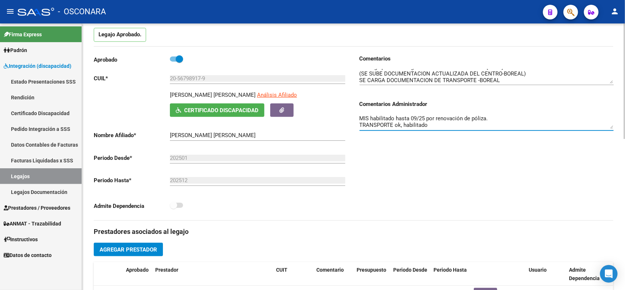
type textarea "MIS habilitado hasta 09/25 por renovación de póliza. TRANSPORTE ok, habilitado"
click at [518, 163] on div "Comentarios Comentarios Administrador MIS habilitado hasta 09/25 por renovación…" at bounding box center [484, 137] width 260 height 165
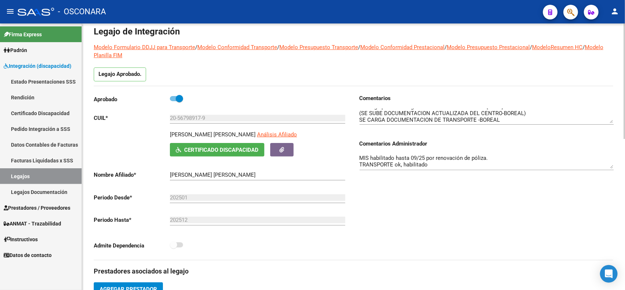
scroll to position [0, 0]
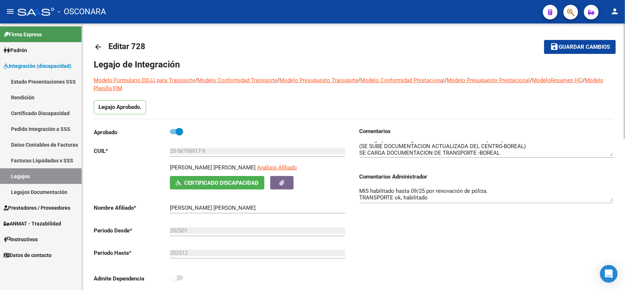
click at [587, 38] on mat-toolbar-row "save Guardar cambios" at bounding box center [561, 46] width 109 height 23
click at [580, 45] on span "Guardar cambios" at bounding box center [584, 47] width 51 height 7
click at [560, 47] on span "Guardar cambios" at bounding box center [584, 47] width 51 height 7
click at [584, 45] on span "Guardar cambios" at bounding box center [584, 47] width 51 height 7
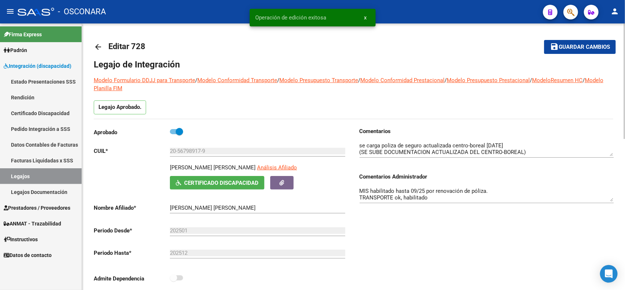
click at [96, 47] on mat-icon "arrow_back" at bounding box center [98, 46] width 9 height 9
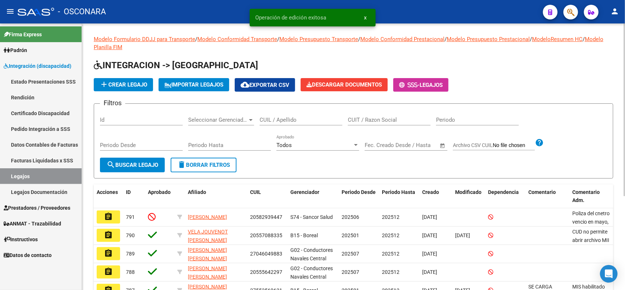
click at [151, 118] on input "Id" at bounding box center [141, 119] width 83 height 7
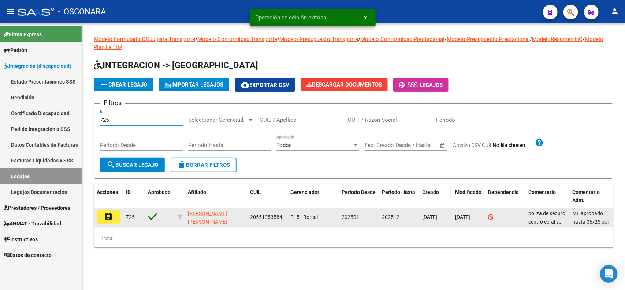
type input "725"
click at [113, 216] on button "assignment" at bounding box center [108, 216] width 23 height 13
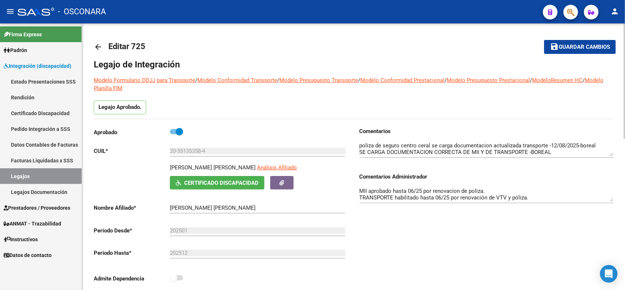
click at [455, 189] on textarea "MII aprobado hasta 06/25 por renovacion de poliza. TRANSPORTE habilitado hasta …" at bounding box center [487, 194] width 254 height 15
click at [458, 232] on div "Comentarios Comentarios Administrador MII aprobado hasta 06/25 por renovacion d…" at bounding box center [484, 209] width 260 height 165
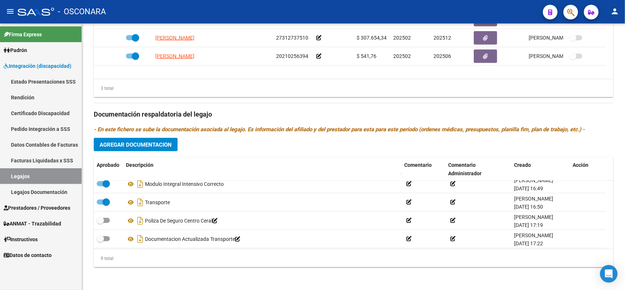
scroll to position [99, 0]
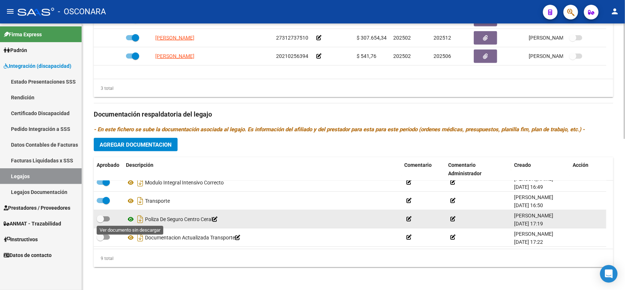
click at [127, 219] on icon at bounding box center [131, 219] width 10 height 9
click at [97, 220] on span at bounding box center [100, 218] width 7 height 7
click at [100, 221] on input "checkbox" at bounding box center [100, 221] width 0 height 0
checkbox input "true"
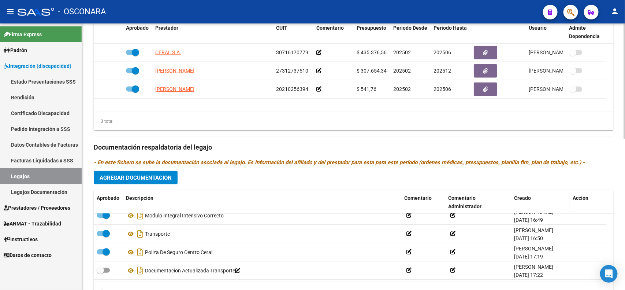
scroll to position [301, 0]
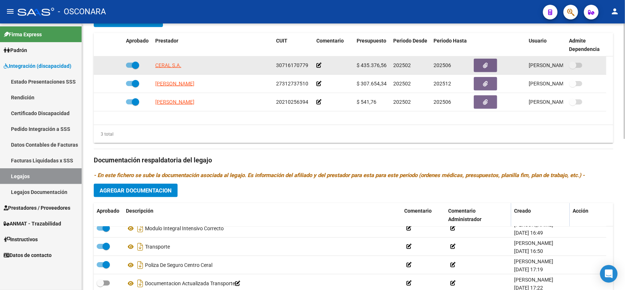
click at [134, 65] on span at bounding box center [135, 65] width 7 height 7
click at [130, 68] on input "checkbox" at bounding box center [129, 68] width 0 height 0
checkbox input "false"
click at [112, 66] on icon at bounding box center [112, 65] width 5 height 5
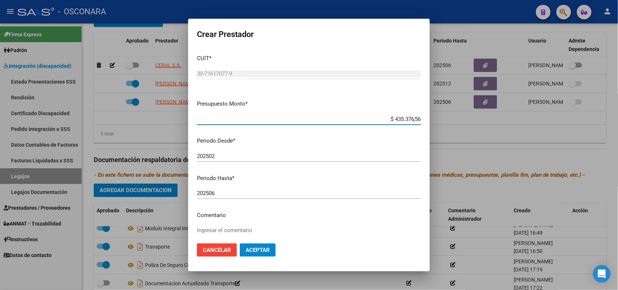
click at [246, 194] on input "202506" at bounding box center [309, 193] width 224 height 7
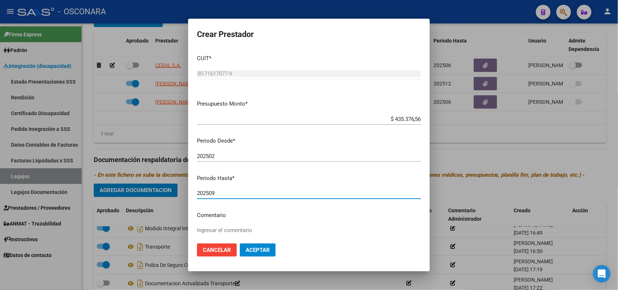
type input "202509"
click at [249, 251] on span "Aceptar" at bounding box center [258, 249] width 24 height 7
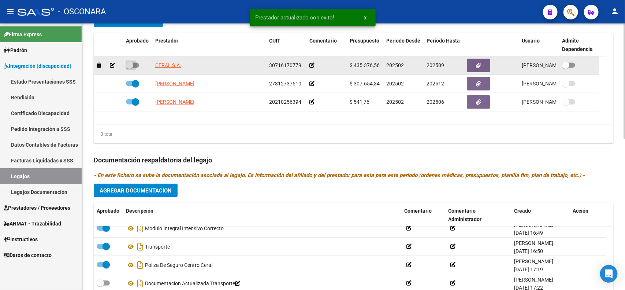
click at [131, 64] on span at bounding box center [129, 65] width 7 height 7
click at [130, 68] on input "checkbox" at bounding box center [129, 68] width 0 height 0
checkbox input "true"
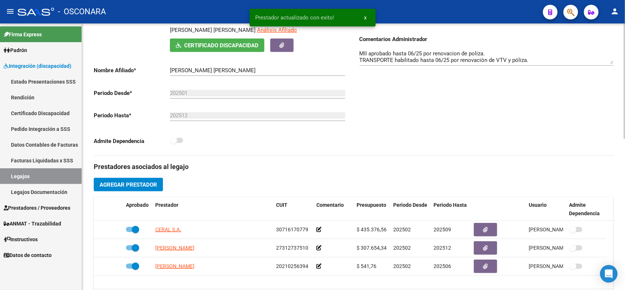
scroll to position [118, 0]
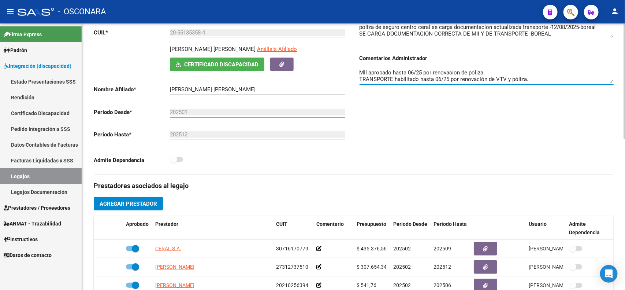
click at [410, 70] on textarea "MII aprobado hasta 06/25 por renovacion de poliza. TRANSPORTE habilitado hasta …" at bounding box center [487, 75] width 254 height 15
type textarea "MII aprobado hasta 09/25 por renovacion de poliza. TRANSPORTE habilitado hasta …"
click at [505, 93] on div "Comentarios Comentarios Administrador MII aprobado hasta 09/25 por renovacion d…" at bounding box center [484, 91] width 260 height 165
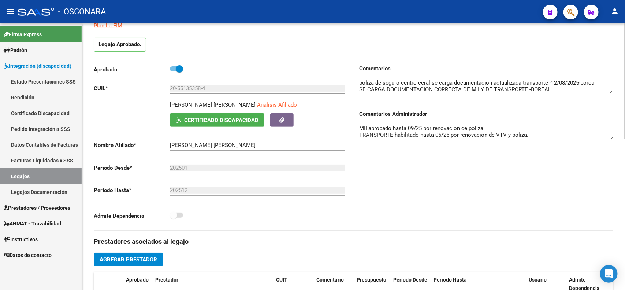
scroll to position [0, 0]
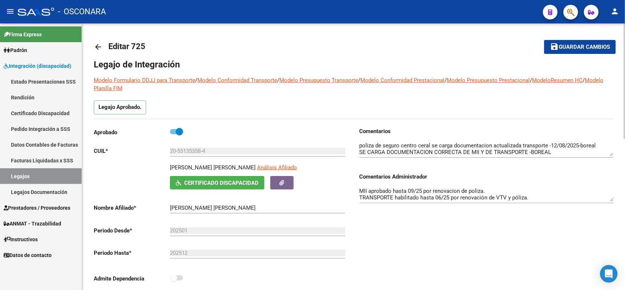
click at [559, 49] on span "Guardar cambios" at bounding box center [584, 47] width 51 height 7
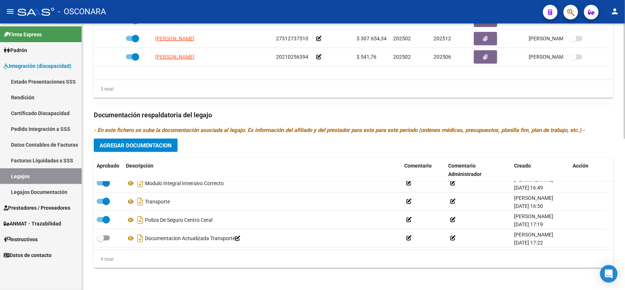
scroll to position [347, 0]
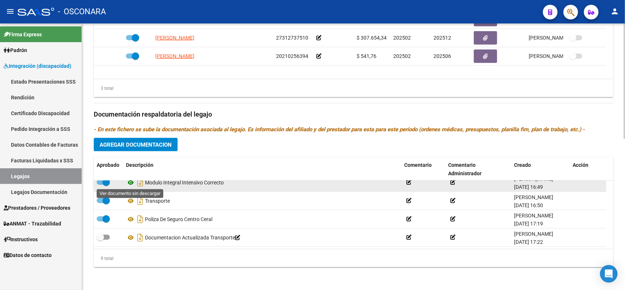
click at [130, 185] on icon at bounding box center [131, 182] width 10 height 9
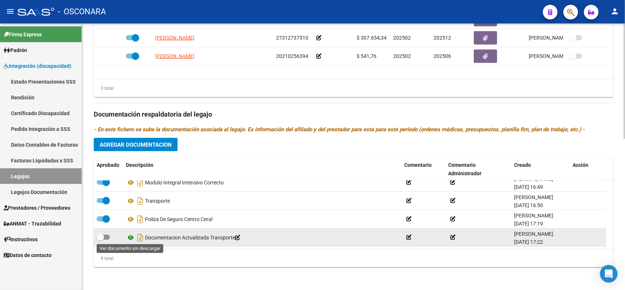
click at [129, 239] on icon at bounding box center [131, 237] width 10 height 9
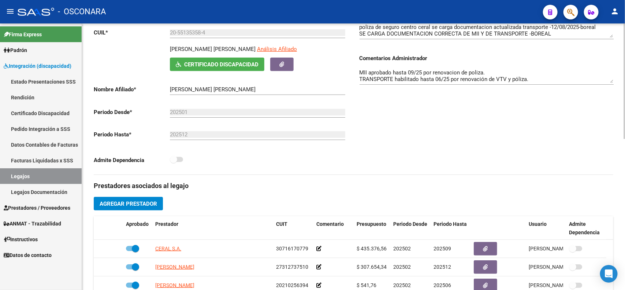
scroll to position [27, 0]
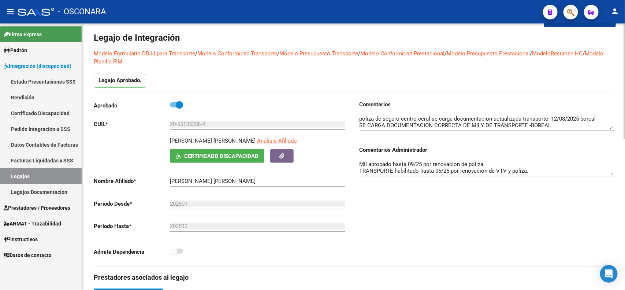
click at [540, 168] on textarea "MII aprobado hasta 09/25 por renovacion de poliza. TRANSPORTE habilitado hasta …" at bounding box center [487, 167] width 254 height 15
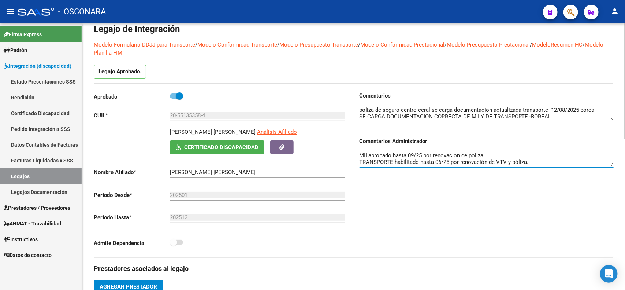
scroll to position [0, 0]
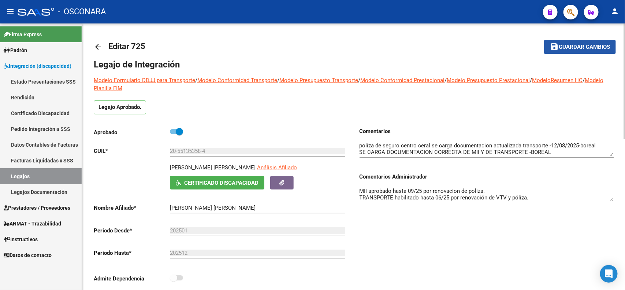
click at [568, 48] on span "Guardar cambios" at bounding box center [584, 47] width 51 height 7
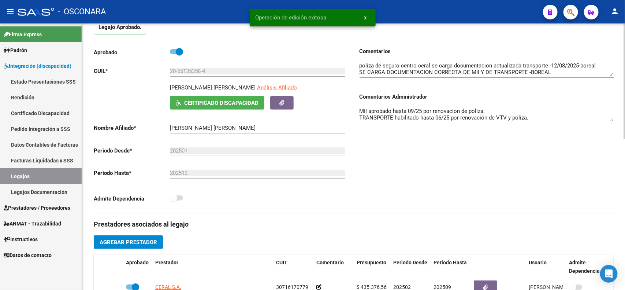
scroll to position [229, 0]
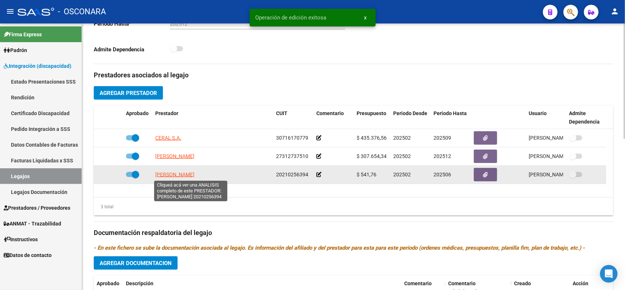
click at [174, 173] on span "[PERSON_NAME]" at bounding box center [174, 174] width 39 height 6
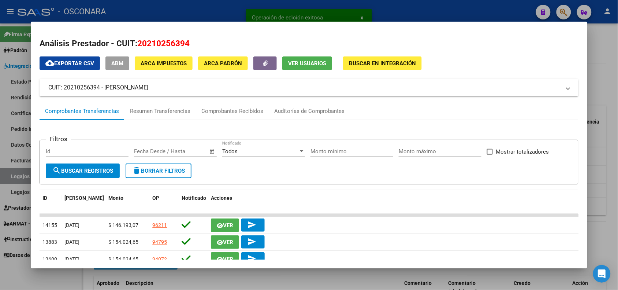
click at [111, 63] on span "ABM" at bounding box center [117, 63] width 12 height 7
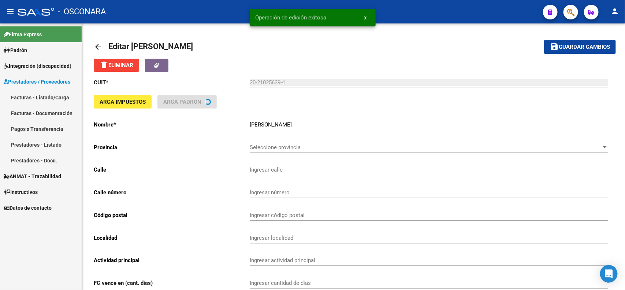
type input "RIO NEGRO"
type input "519"
type input "5501"
type input "[PERSON_NAME]"
type input "492190"
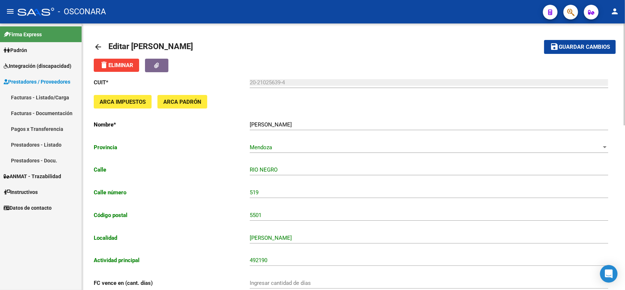
click at [100, 46] on mat-icon "arrow_back" at bounding box center [98, 46] width 9 height 9
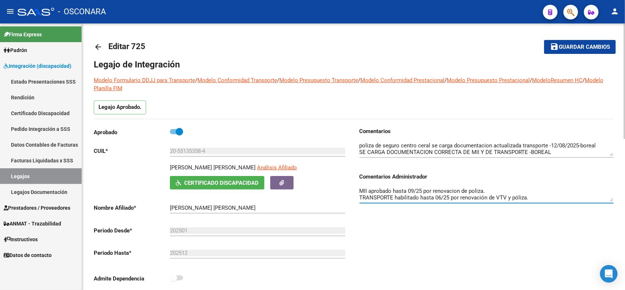
drag, startPoint x: 437, startPoint y: 195, endPoint x: 440, endPoint y: 196, distance: 3.7
click at [440, 196] on textarea "MII aprobado hasta 09/25 por renovacion de poliza. TRANSPORTE habilitado hasta …" at bounding box center [487, 194] width 254 height 15
click at [440, 217] on div "Comentarios Comentarios Administrador MII aprobado hasta 09/25 por renovacion d…" at bounding box center [484, 209] width 260 height 165
click at [534, 194] on textarea "MII aprobado hasta 09/25 por renovacion de poliza. TRANSPORTE habilitado hasta …" at bounding box center [487, 194] width 254 height 15
type textarea "MII aprobado hasta 09/25 por renovacion de poliza. TRANSPORTE habilitado hasta …"
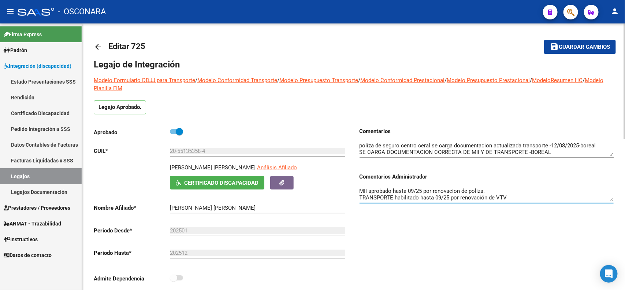
click at [591, 46] on span "Guardar cambios" at bounding box center [584, 47] width 51 height 7
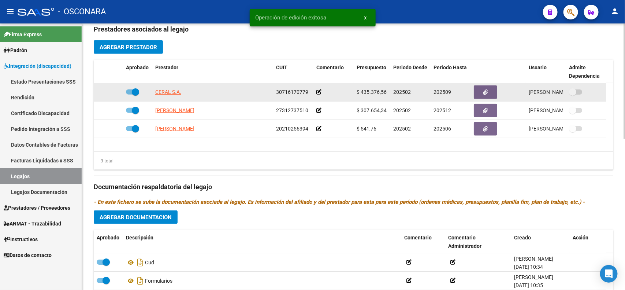
scroll to position [229, 0]
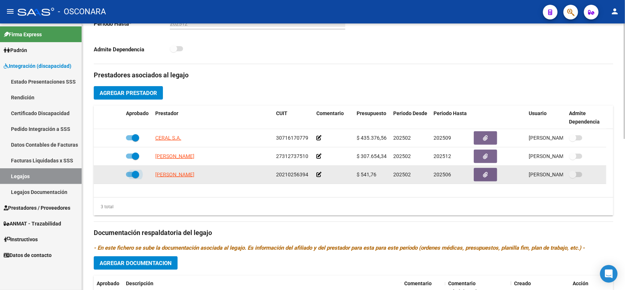
click at [134, 174] on span at bounding box center [135, 174] width 7 height 7
click at [130, 177] on input "checkbox" at bounding box center [129, 177] width 0 height 0
checkbox input "false"
click at [112, 174] on icon at bounding box center [112, 174] width 5 height 5
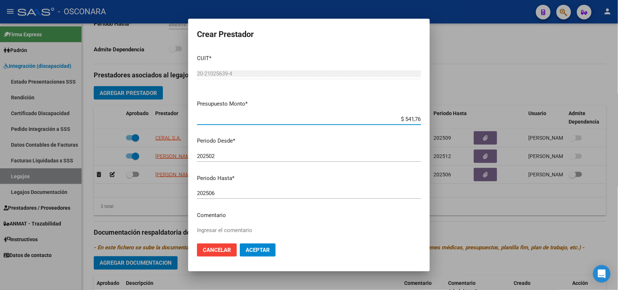
click at [226, 191] on input "202506" at bounding box center [309, 193] width 224 height 7
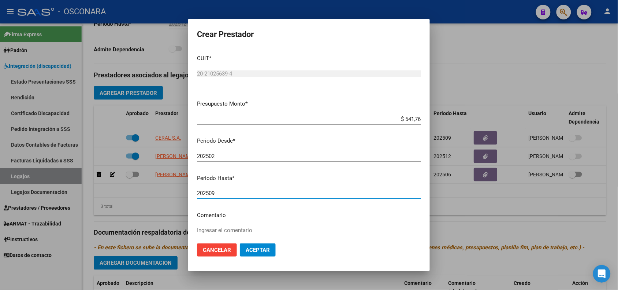
type input "202509"
click at [256, 253] on span "Aceptar" at bounding box center [258, 249] width 24 height 7
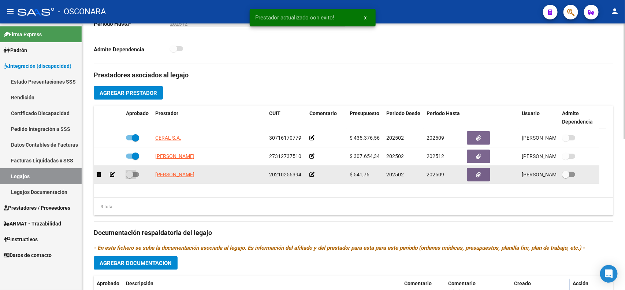
click at [134, 173] on span at bounding box center [132, 174] width 13 height 5
click at [130, 177] on input "checkbox" at bounding box center [129, 177] width 0 height 0
checkbox input "true"
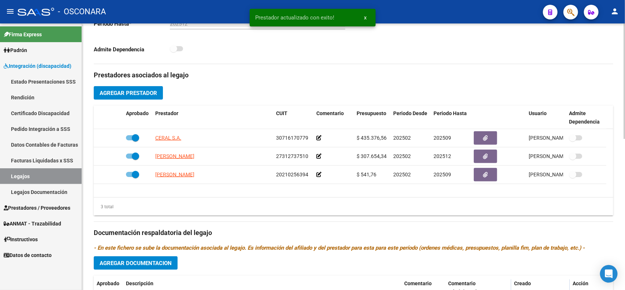
click at [371, 210] on div "3 total" at bounding box center [354, 206] width 520 height 18
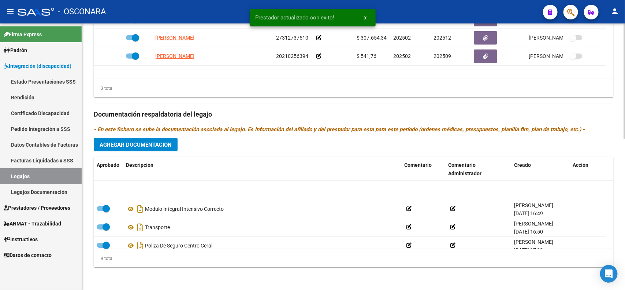
scroll to position [99, 0]
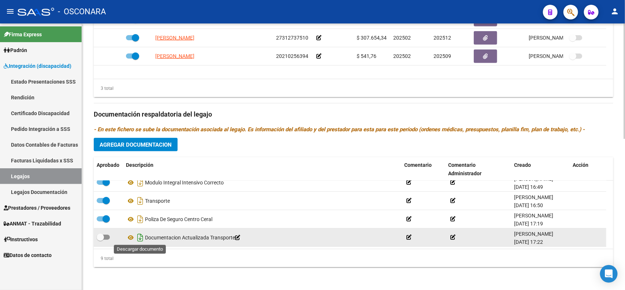
click at [136, 235] on icon "Descargar documento" at bounding box center [140, 237] width 10 height 12
drag, startPoint x: 104, startPoint y: 237, endPoint x: 118, endPoint y: 233, distance: 15.2
click at [104, 237] on span at bounding box center [103, 236] width 13 height 5
click at [100, 239] on input "checkbox" at bounding box center [100, 239] width 0 height 0
checkbox input "true"
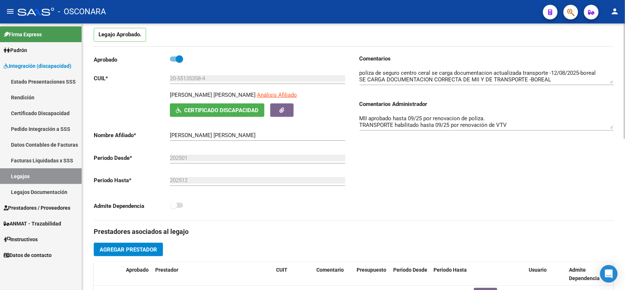
scroll to position [0, 0]
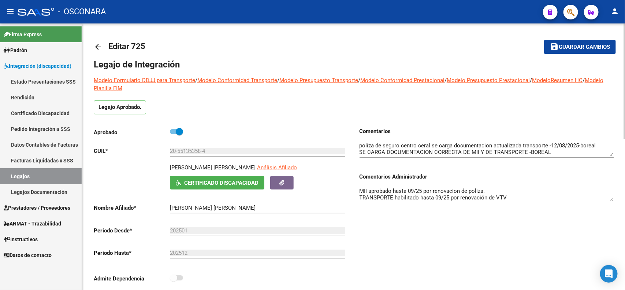
click at [576, 51] on button "save Guardar cambios" at bounding box center [580, 47] width 72 height 14
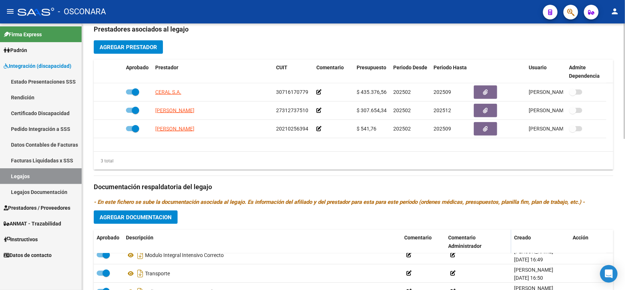
scroll to position [347, 0]
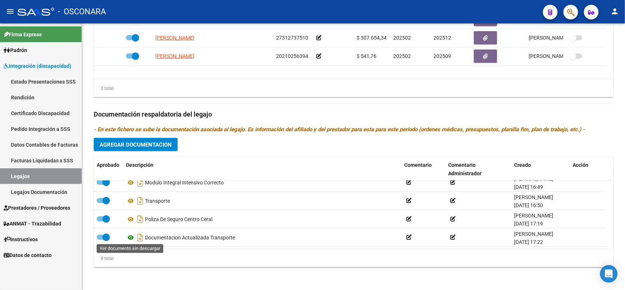
click at [130, 235] on icon at bounding box center [131, 237] width 10 height 9
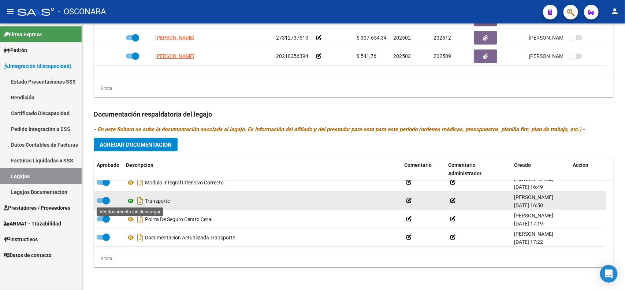
click at [130, 202] on icon at bounding box center [131, 200] width 10 height 9
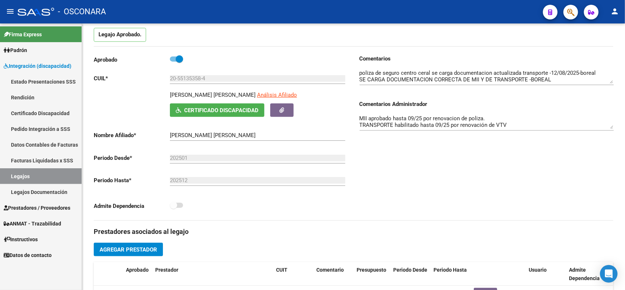
scroll to position [0, 0]
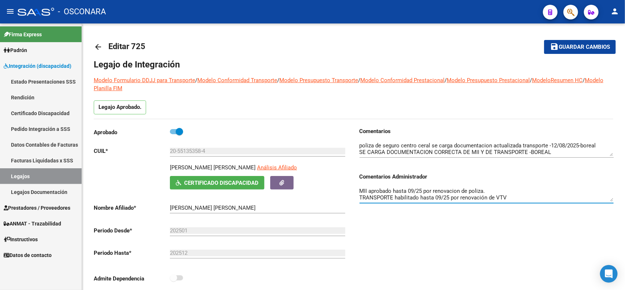
drag, startPoint x: 359, startPoint y: 189, endPoint x: 561, endPoint y: 208, distance: 202.6
click at [561, 208] on div "MII aprobado hasta 09/25 por renovacion de poliza. TRANSPORTE habilitado hasta …" at bounding box center [487, 194] width 254 height 29
click at [580, 50] on button "save Guardar cambios" at bounding box center [580, 47] width 72 height 14
